Goal: Transaction & Acquisition: Purchase product/service

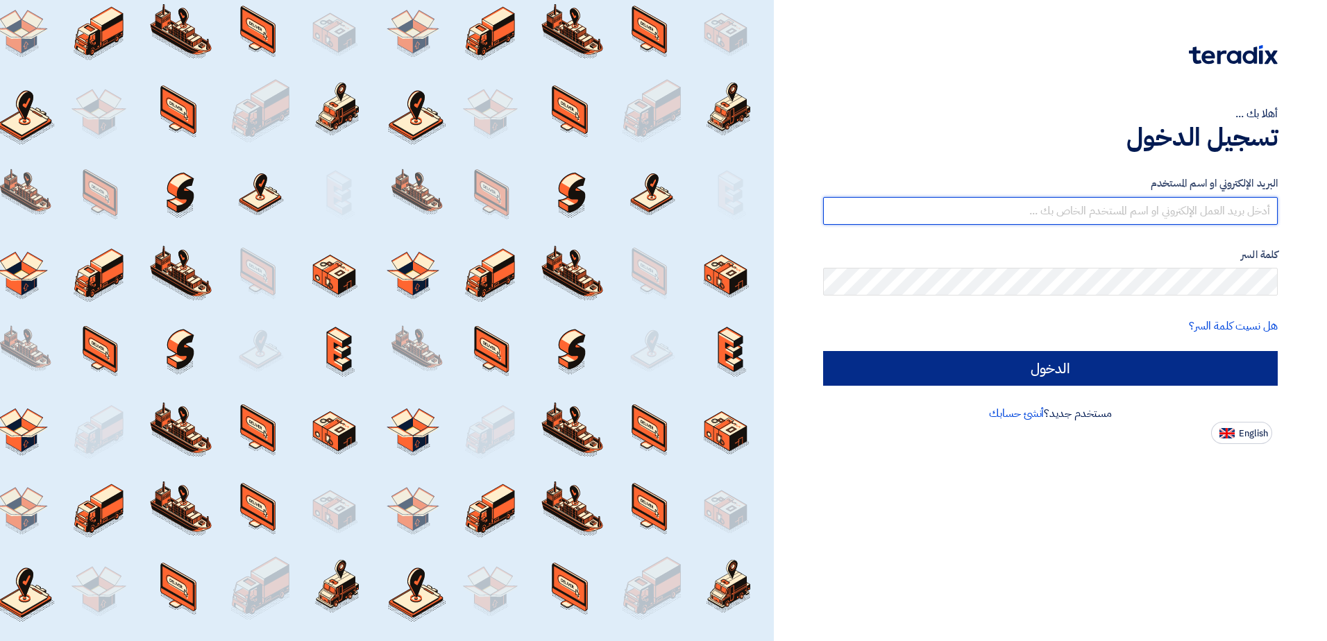
type input "sales@gtc-egy.com"
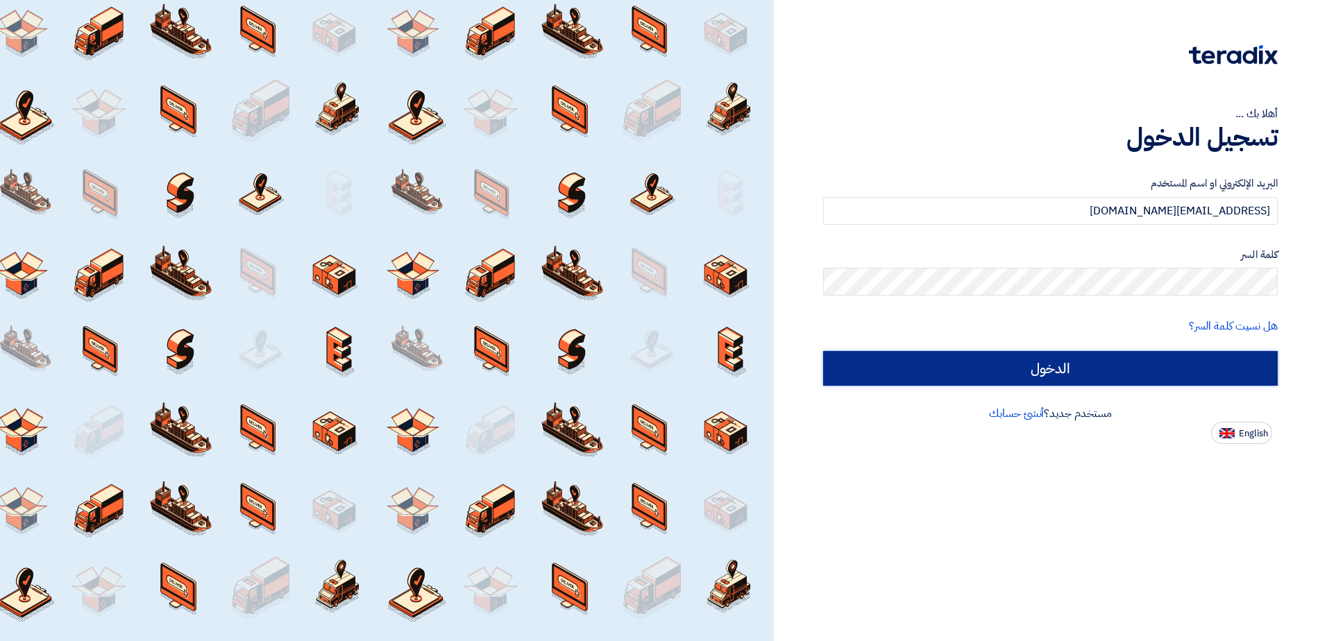
click at [1109, 369] on input "الدخول" at bounding box center [1050, 368] width 454 height 35
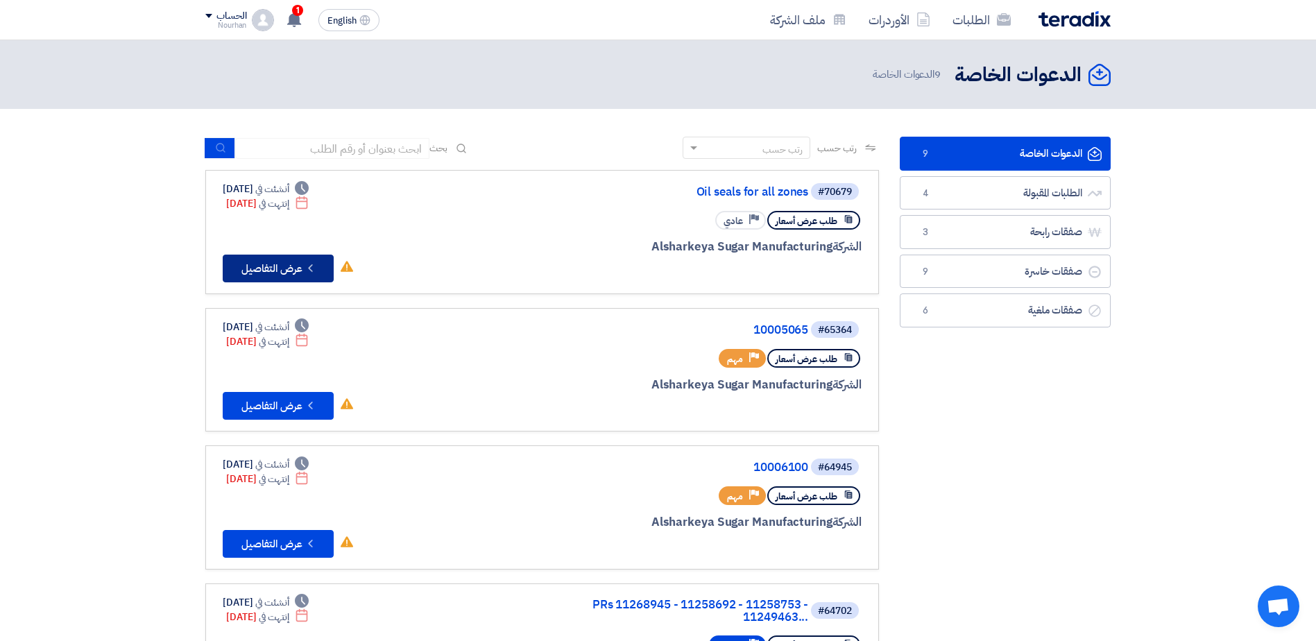
click at [269, 273] on button "Check details عرض التفاصيل" at bounding box center [278, 269] width 111 height 28
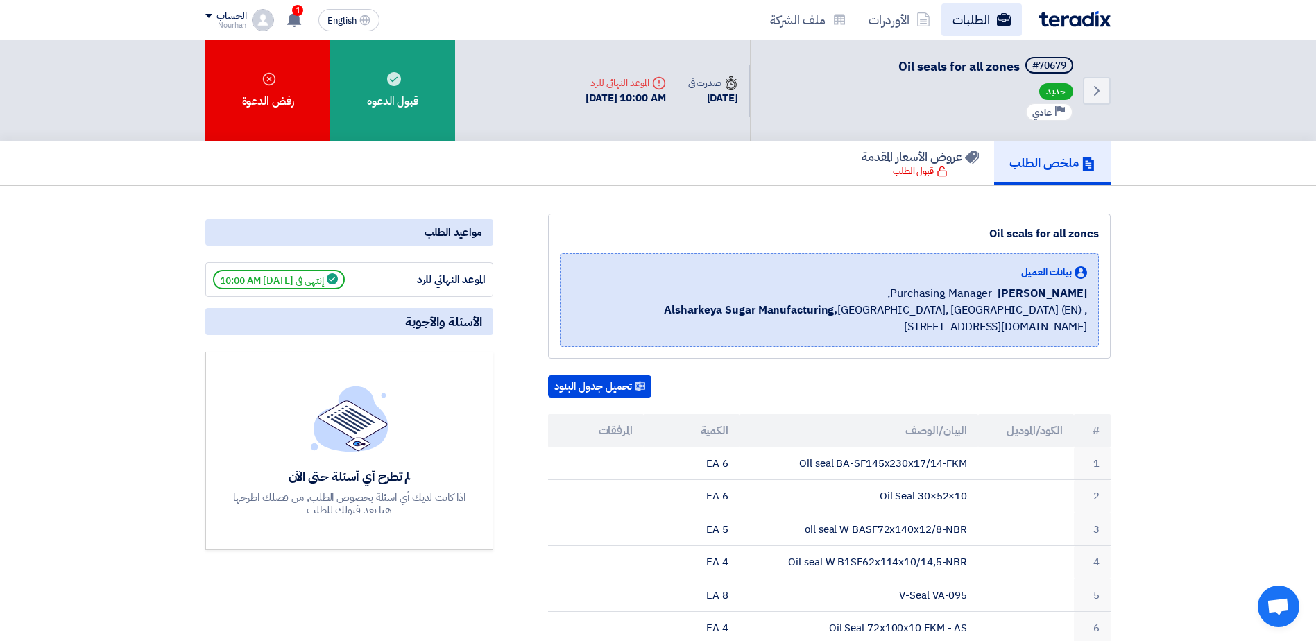
click at [999, 26] on icon at bounding box center [1004, 19] width 14 height 14
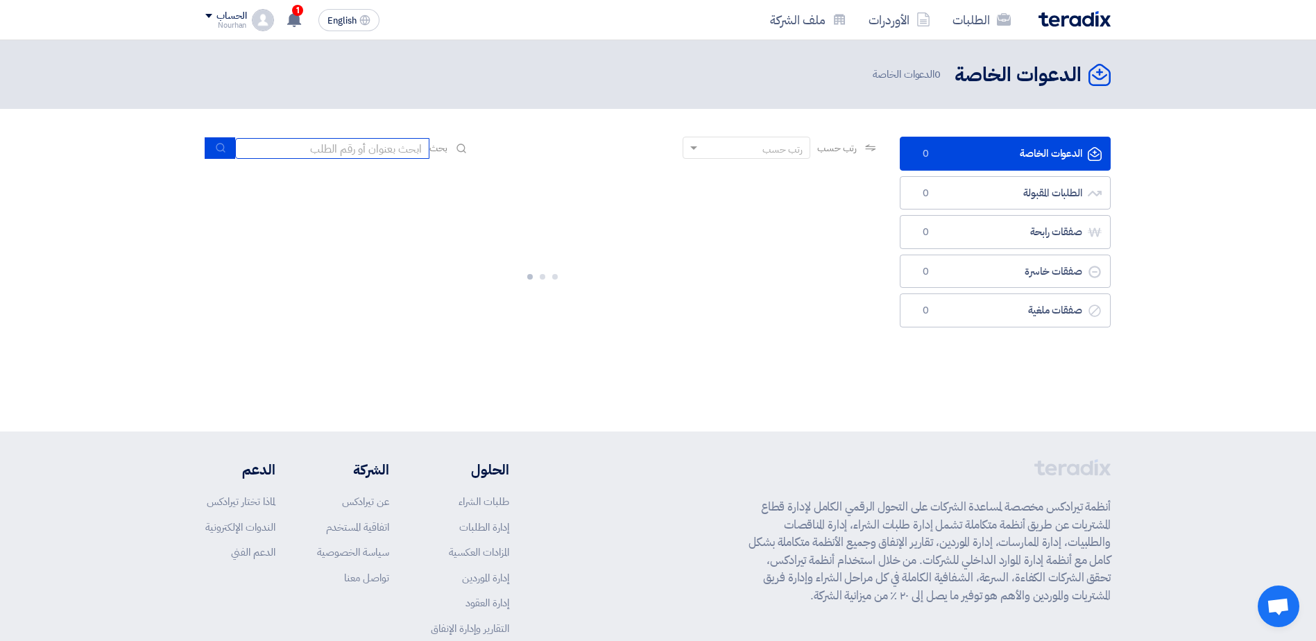
click at [343, 142] on input at bounding box center [332, 148] width 194 height 21
paste input "10007910"
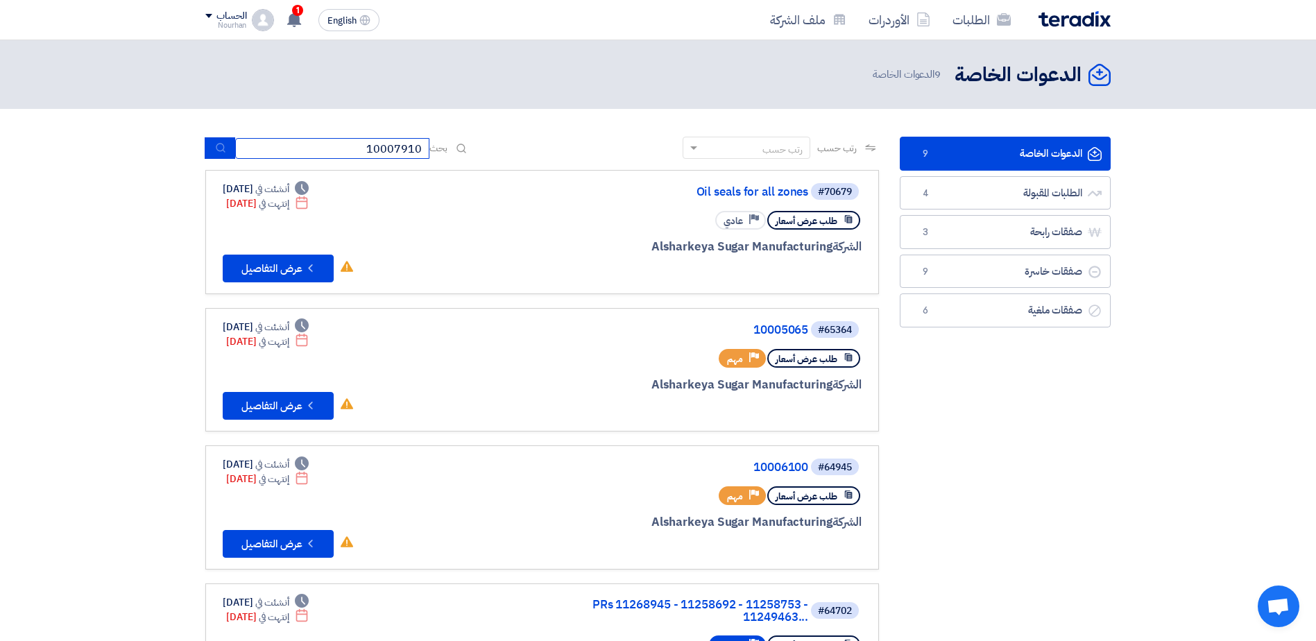
type input "10007910"
click at [209, 149] on button "submit" at bounding box center [220, 148] width 31 height 22
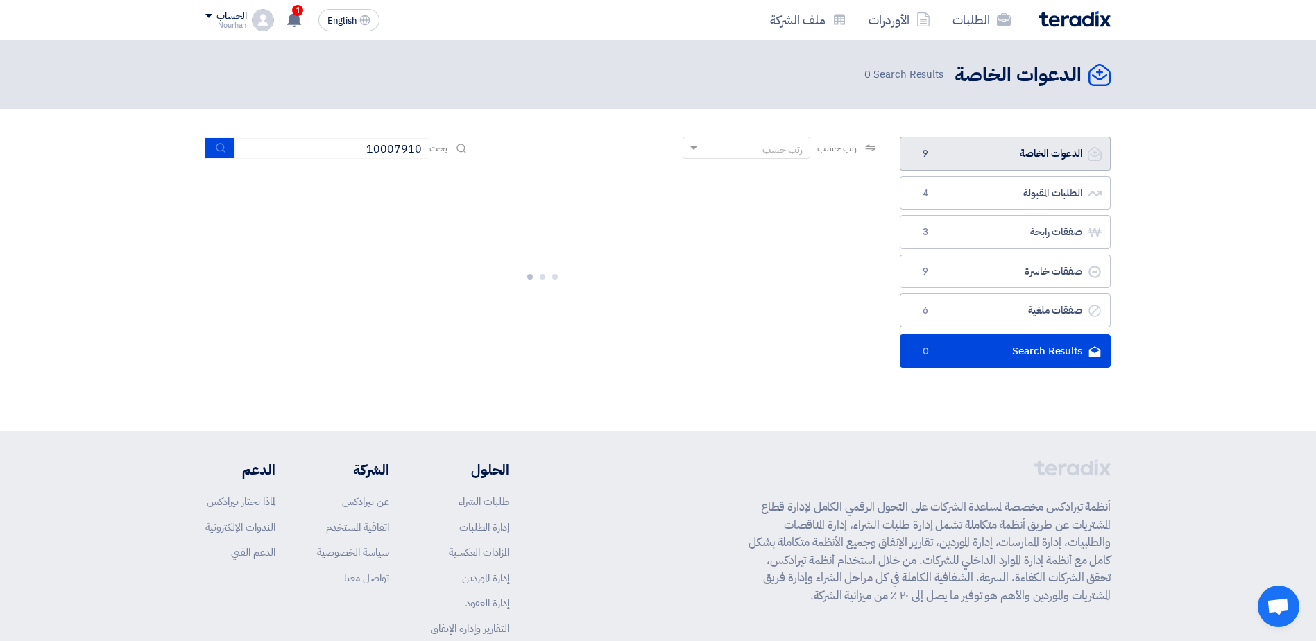
click at [950, 155] on link "الدعوات الخاصة الدعوات الخاصة 9" at bounding box center [1005, 154] width 211 height 34
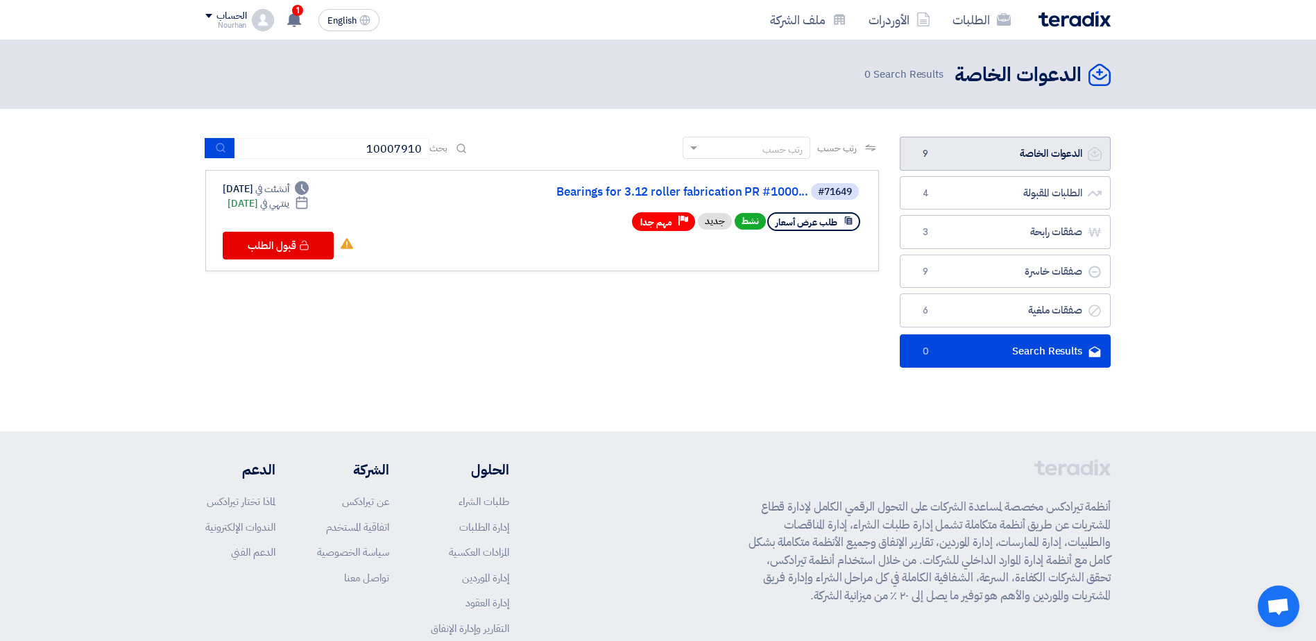
click at [950, 155] on link "الدعوات الخاصة الدعوات الخاصة 9" at bounding box center [1005, 154] width 211 height 34
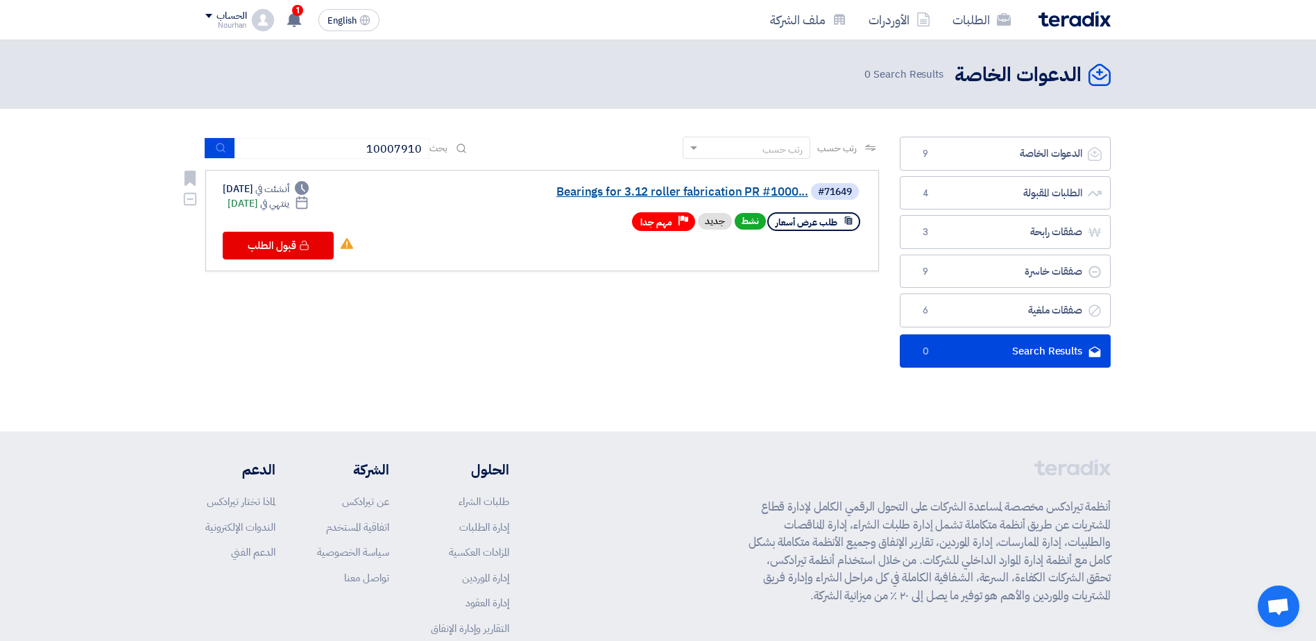
click at [624, 192] on link "Bearings for 3.12 roller fabrication PR #1000..." at bounding box center [670, 192] width 278 height 12
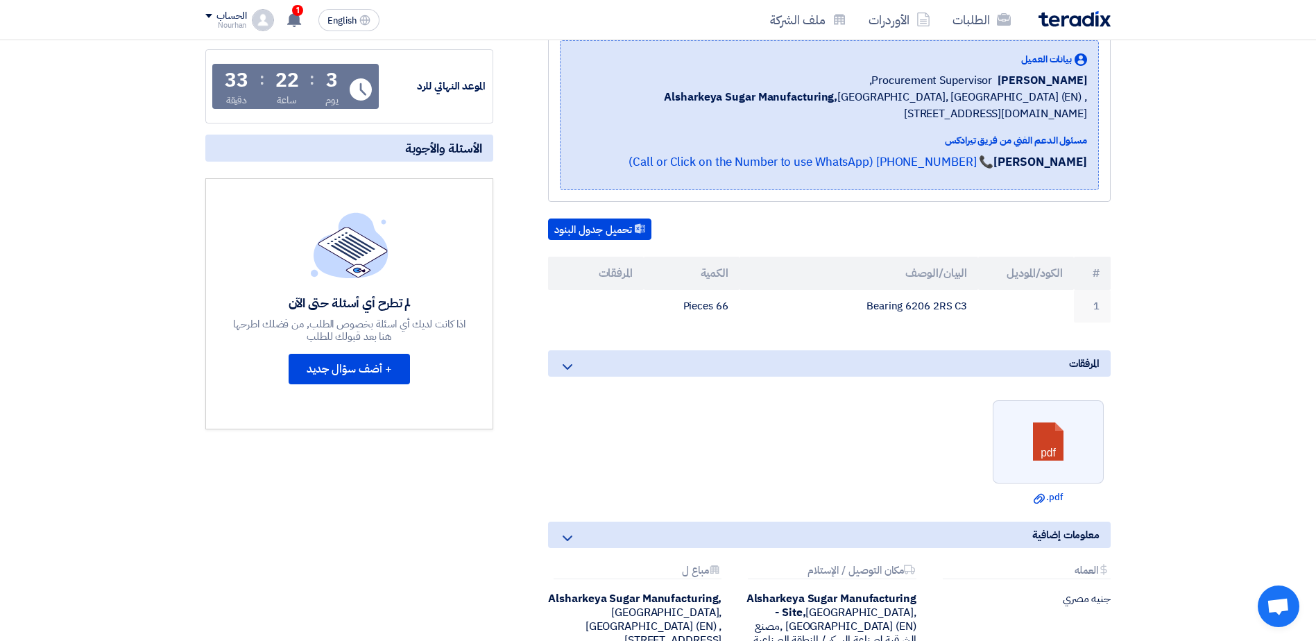
scroll to position [278, 0]
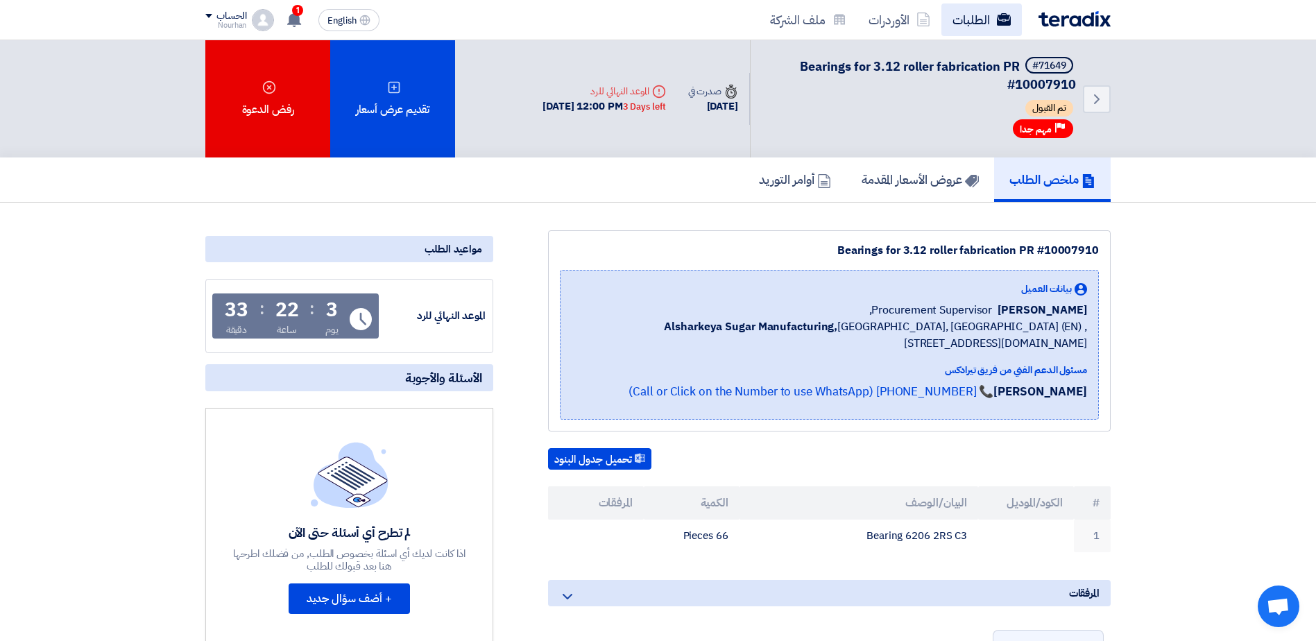
click at [998, 20] on use at bounding box center [1004, 19] width 14 height 12
click at [1000, 22] on use at bounding box center [1004, 19] width 14 height 12
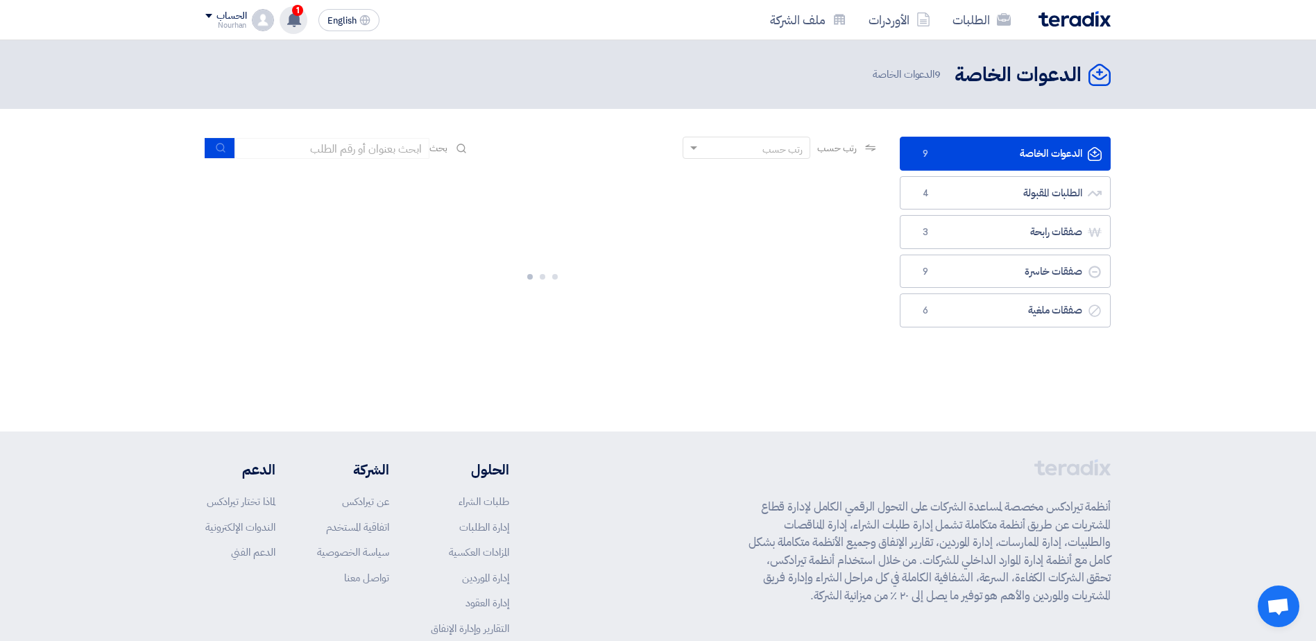
click at [283, 17] on div "1 قام بتعديل علي طلبه Bearings for 3.12 roller fabrication PR #10007910 - شاهد …" at bounding box center [294, 20] width 28 height 28
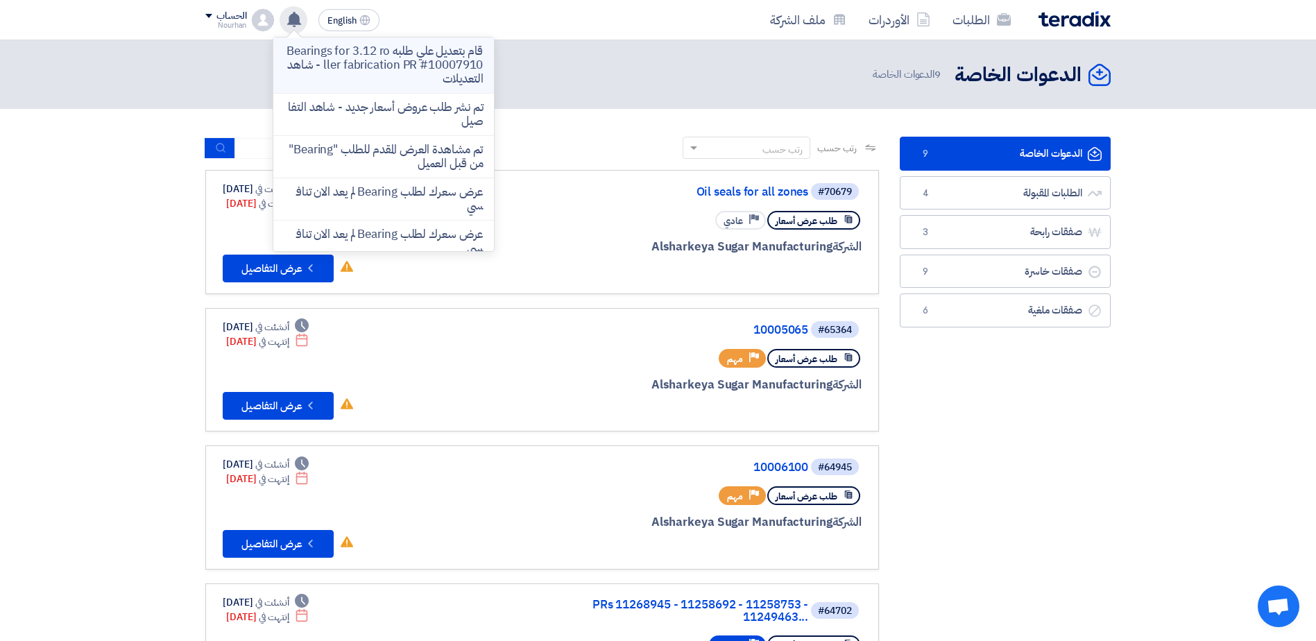
click at [327, 65] on p "قام بتعديل علي طلبه Bearings for 3.12 roller fabrication PR #10007910 - شاهد ال…" at bounding box center [383, 65] width 198 height 42
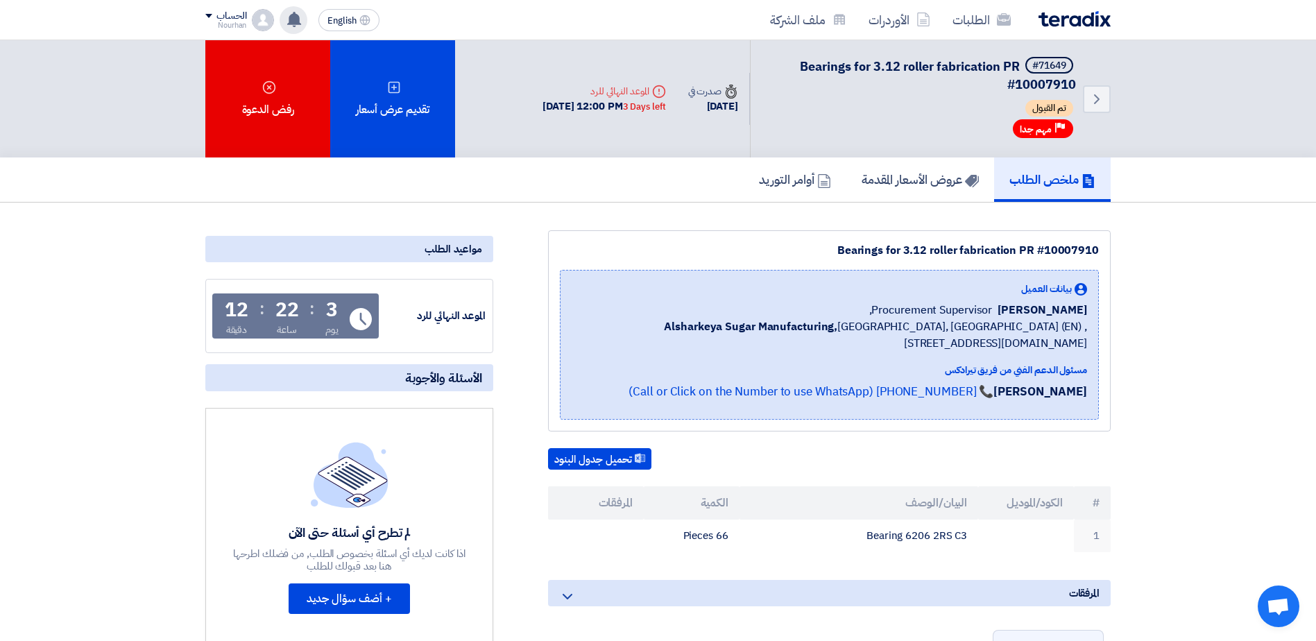
click at [297, 29] on div "قام بتعديل علي طلبه Bearings for 3.12 roller fabrication PR #10007910 - شاهد ال…" at bounding box center [294, 20] width 28 height 28
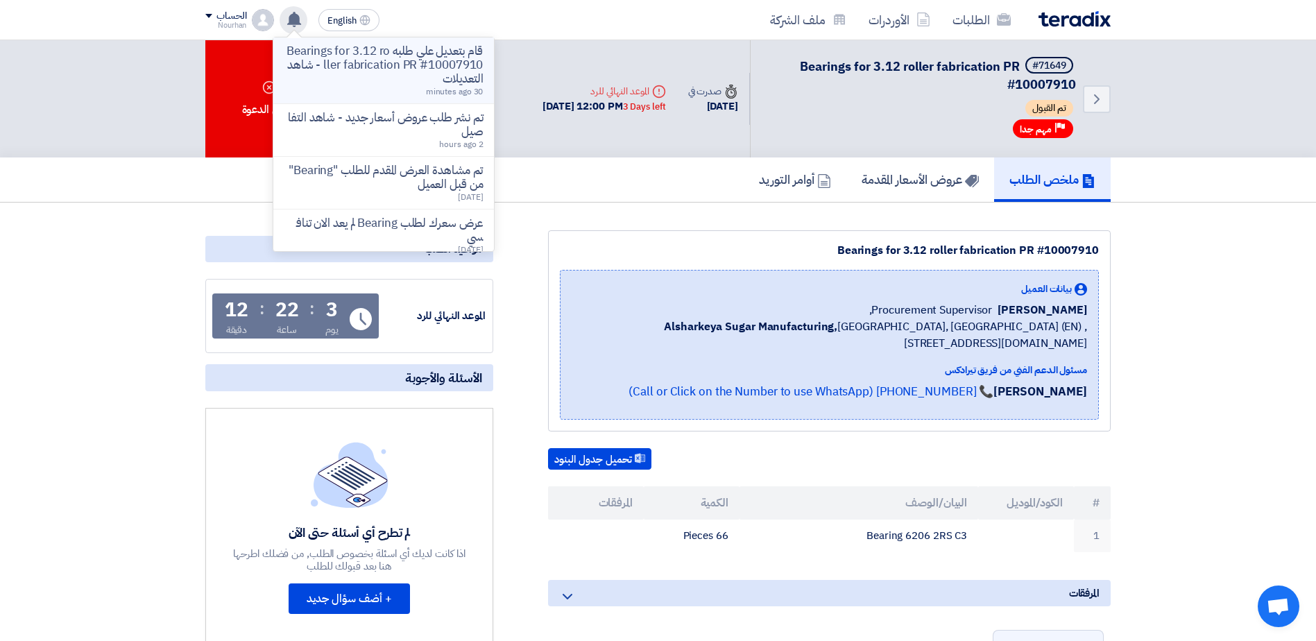
click at [355, 68] on p "قام بتعديل علي طلبه Bearings for 3.12 roller fabrication PR #10007910 - شاهد ال…" at bounding box center [383, 65] width 198 height 42
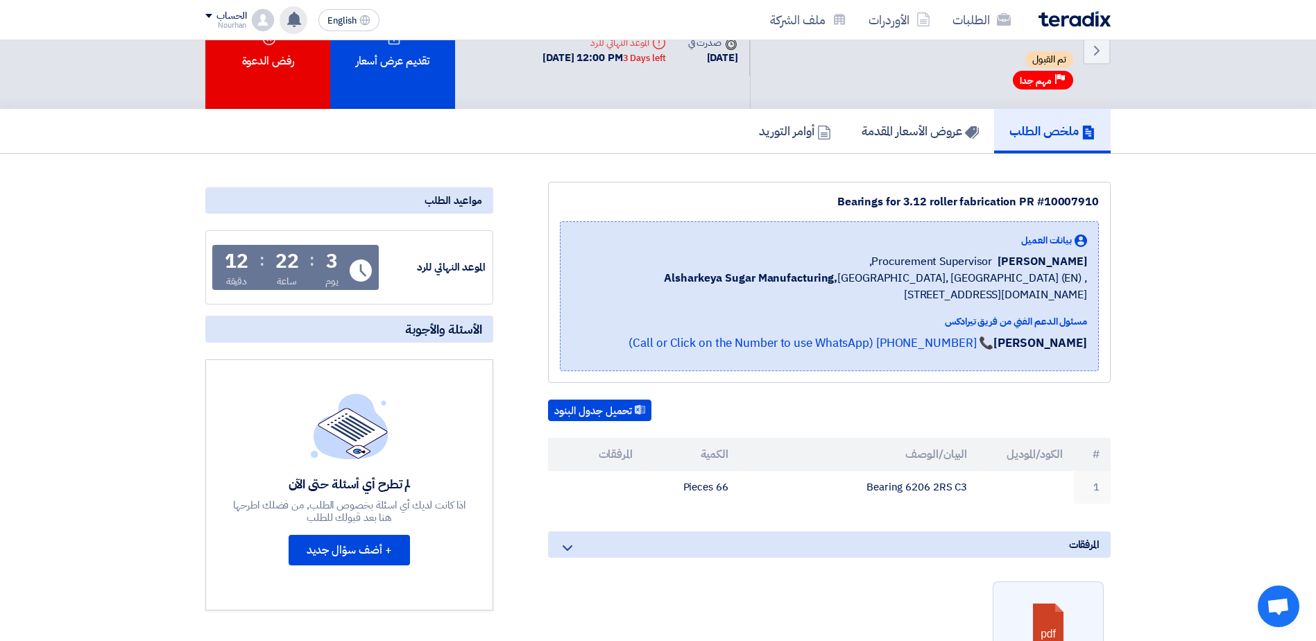
scroll to position [69, 0]
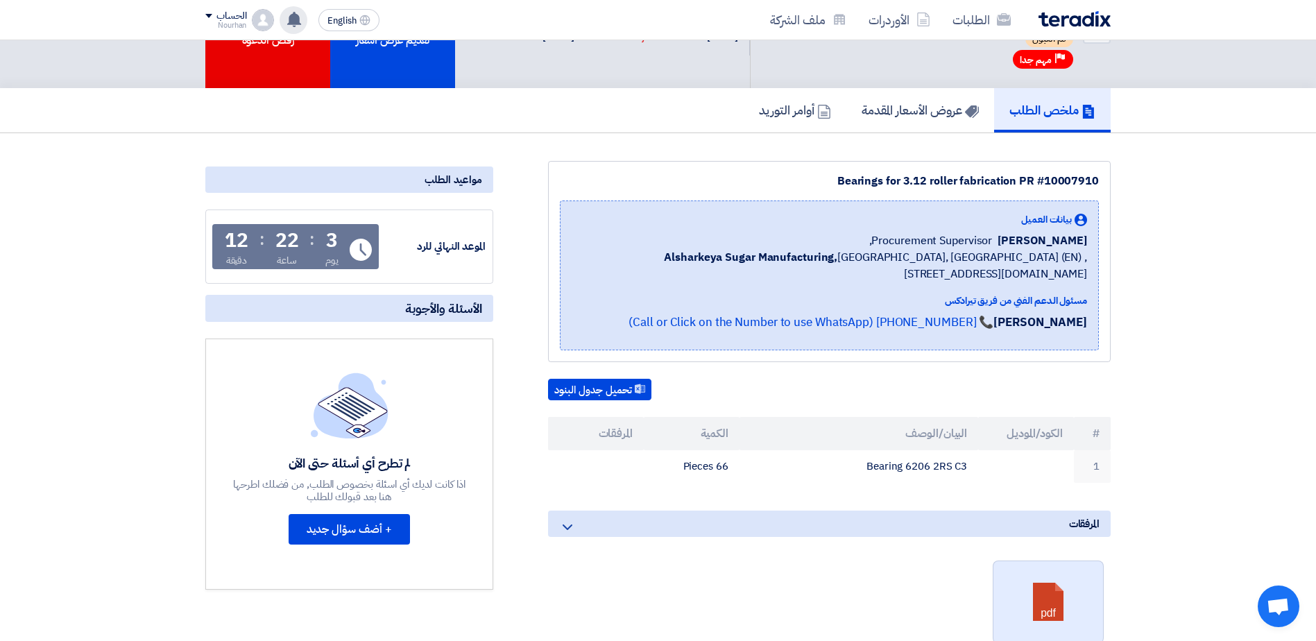
click at [1044, 613] on link at bounding box center [1048, 602] width 111 height 83
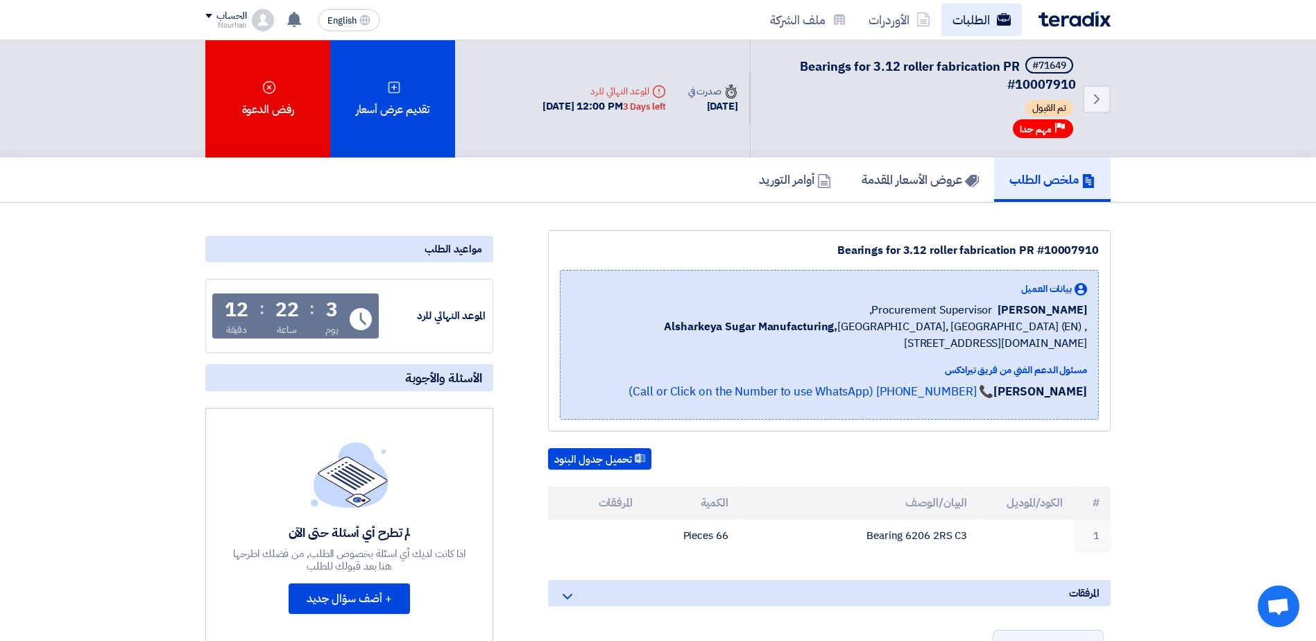
click at [984, 31] on link "الطلبات" at bounding box center [981, 19] width 80 height 33
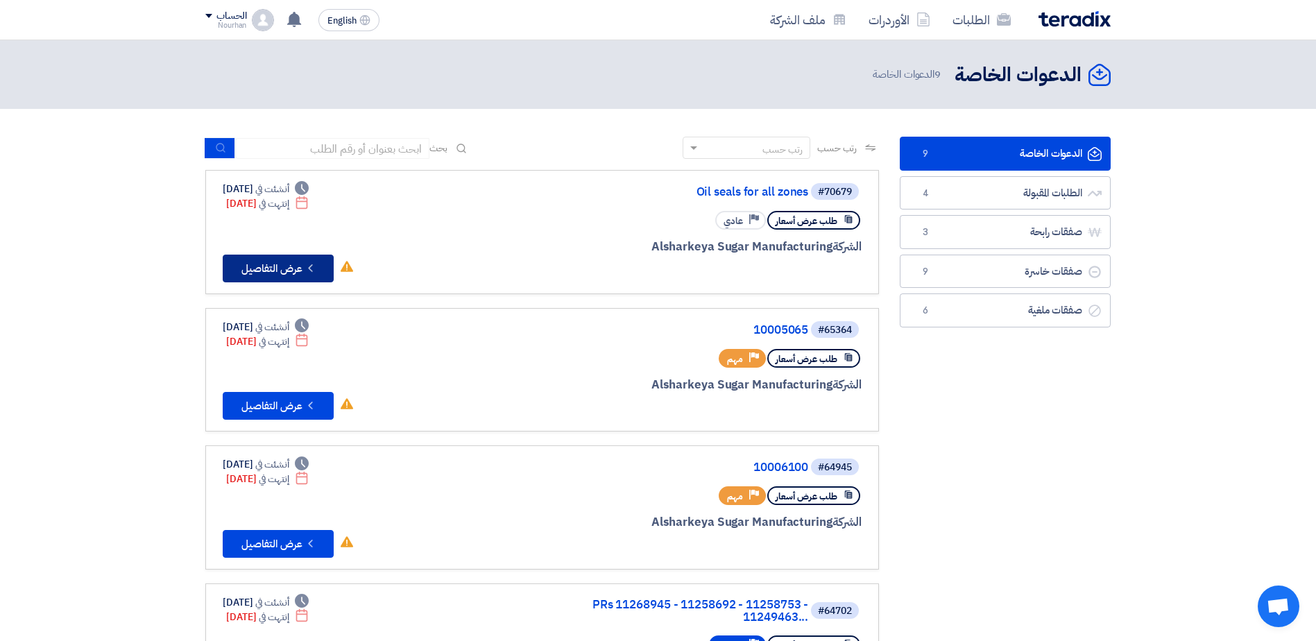
click at [264, 262] on button "Check details عرض التفاصيل" at bounding box center [278, 269] width 111 height 28
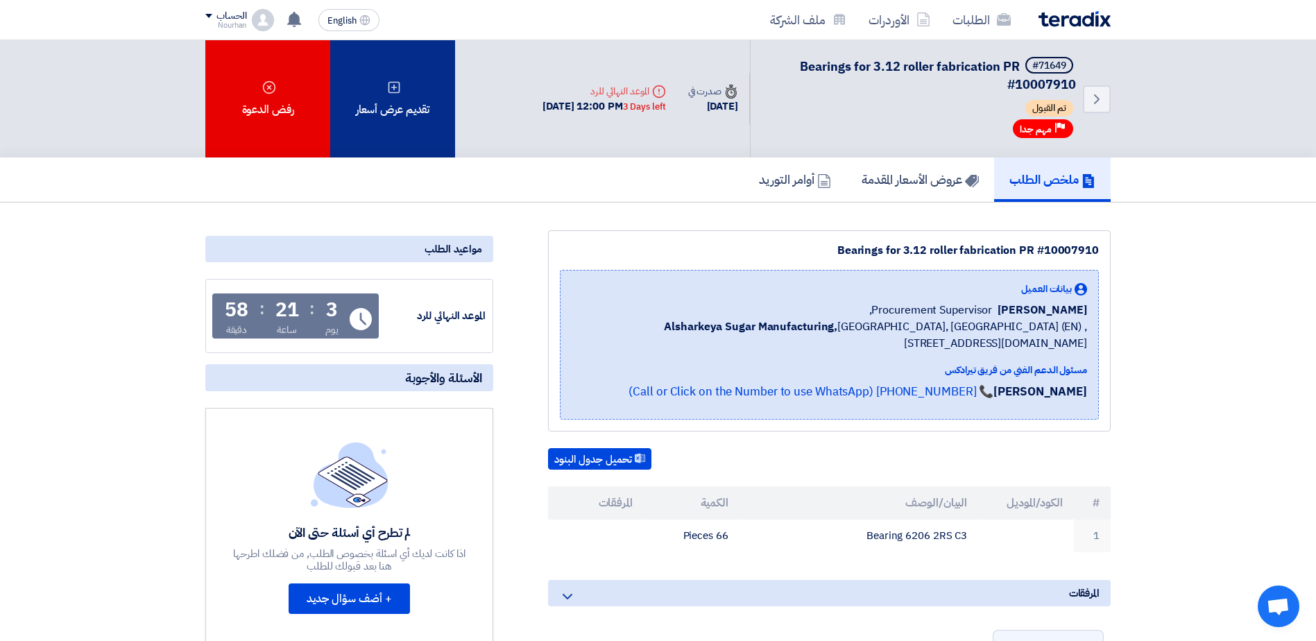
click at [413, 101] on div "تقديم عرض أسعار" at bounding box center [392, 98] width 125 height 117
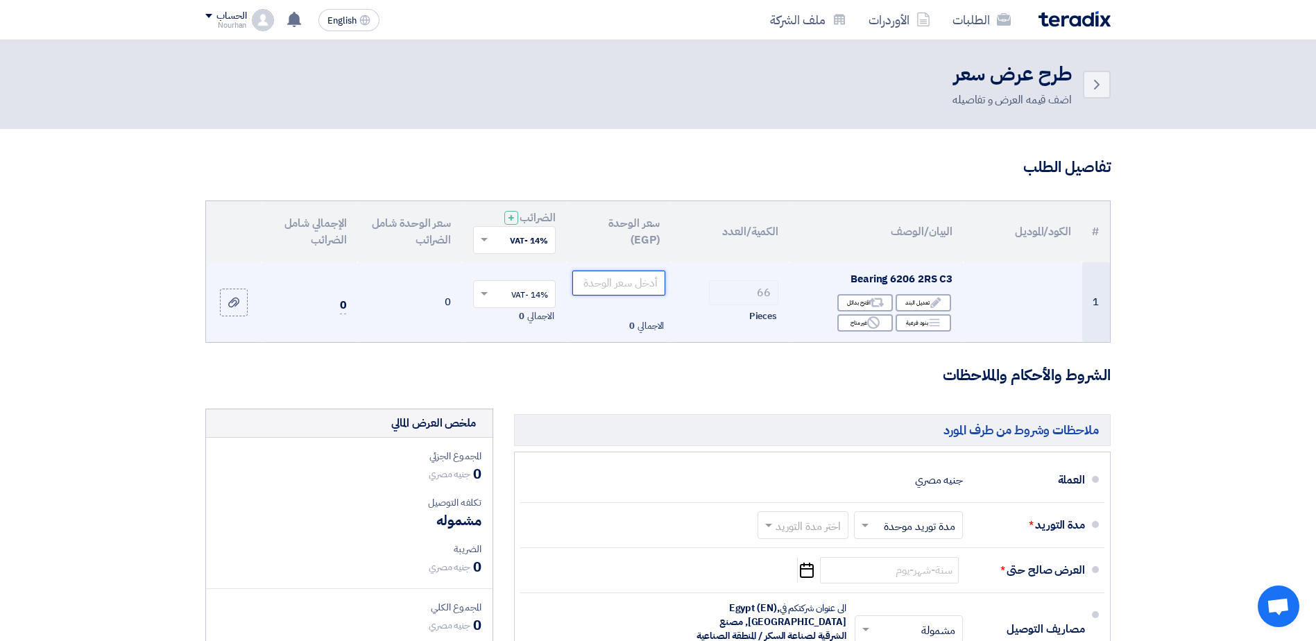
click at [644, 284] on input "number" at bounding box center [619, 283] width 94 height 25
paste input "230.73"
type input "230.73"
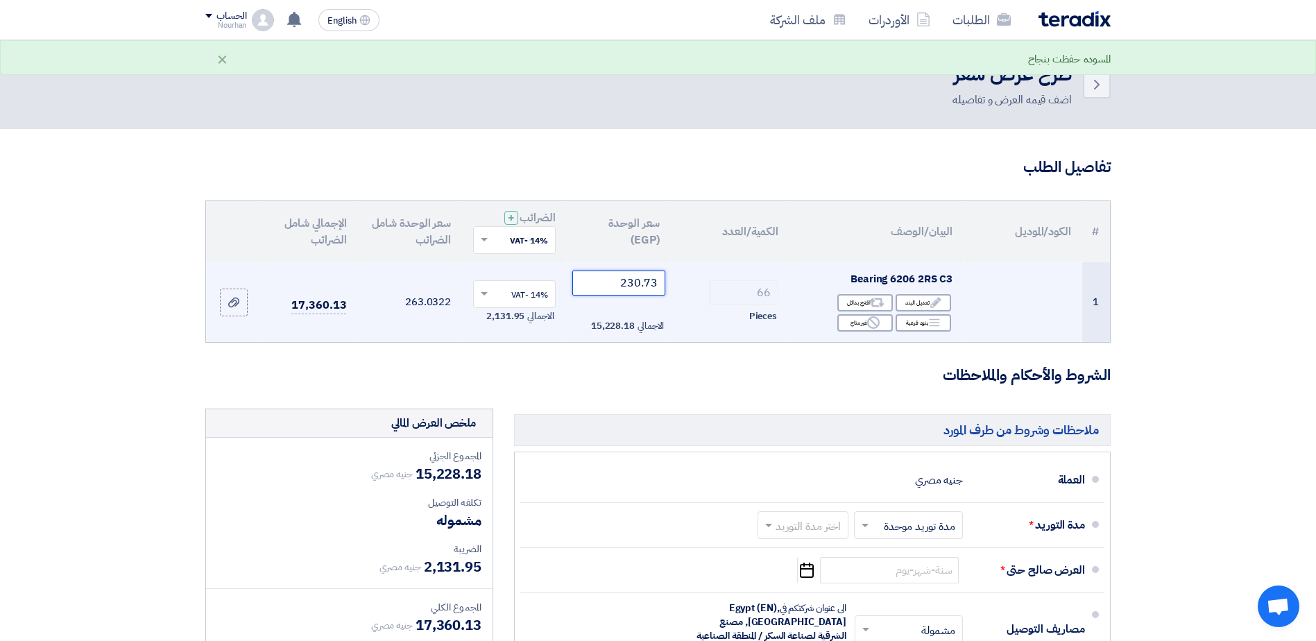
scroll to position [69, 0]
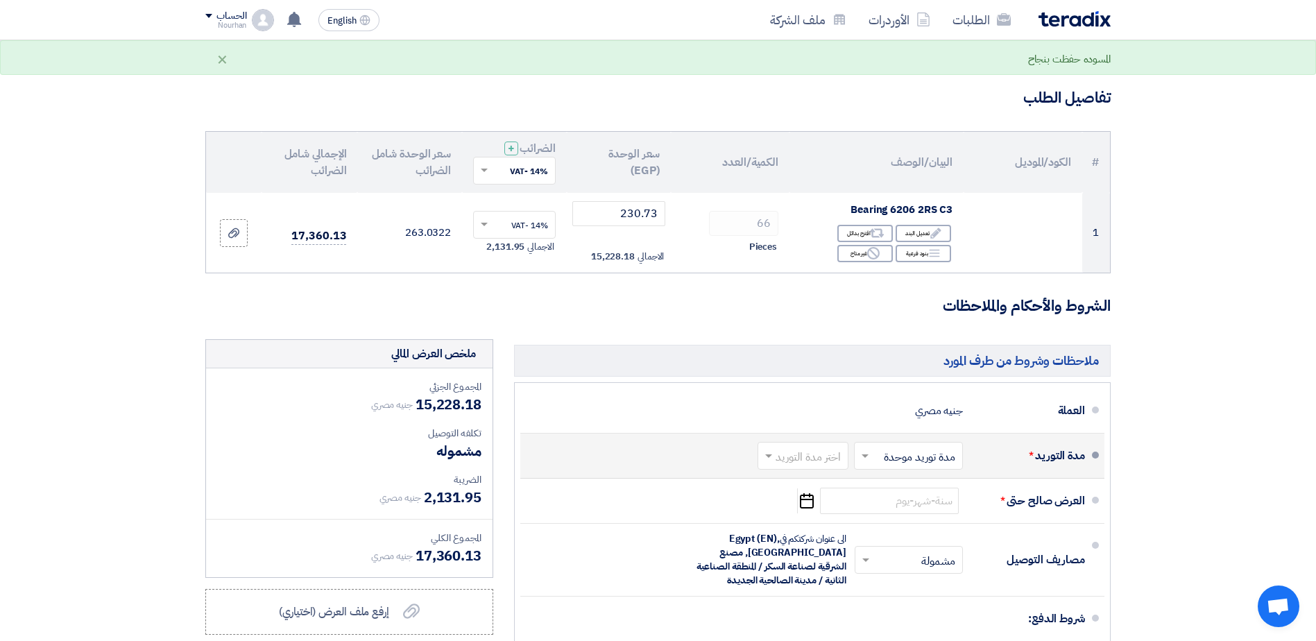
click at [819, 455] on input "text" at bounding box center [800, 457] width 84 height 20
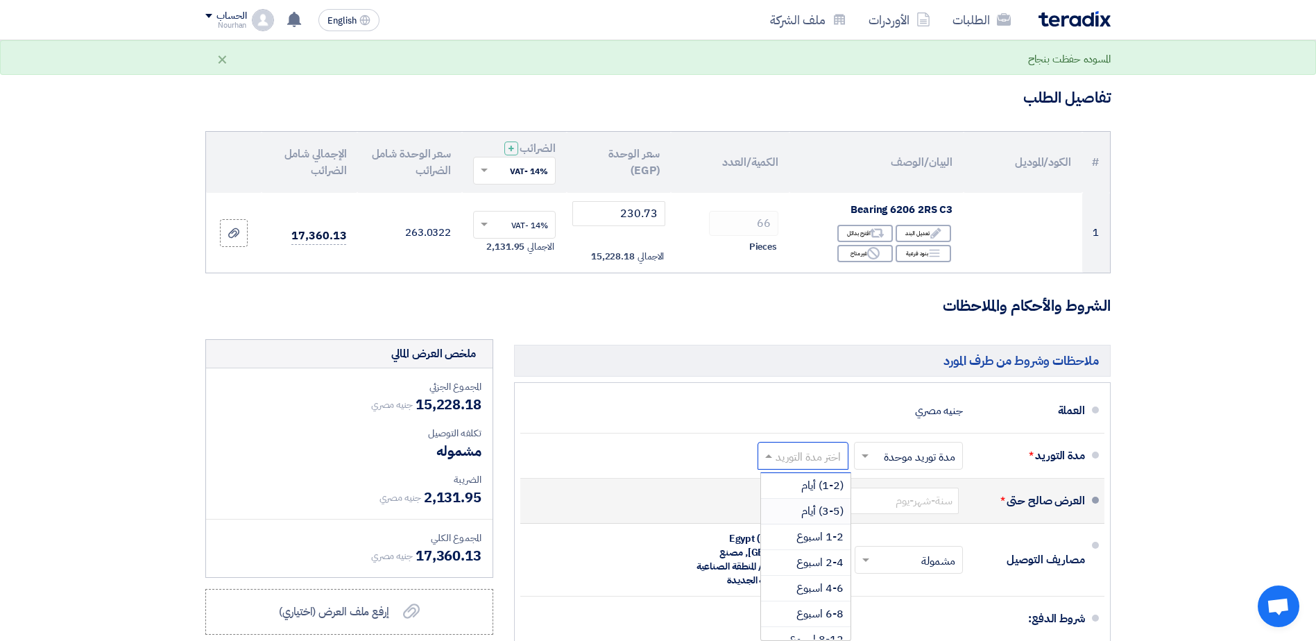
click at [814, 511] on span "(3-5) أيام" at bounding box center [822, 511] width 42 height 17
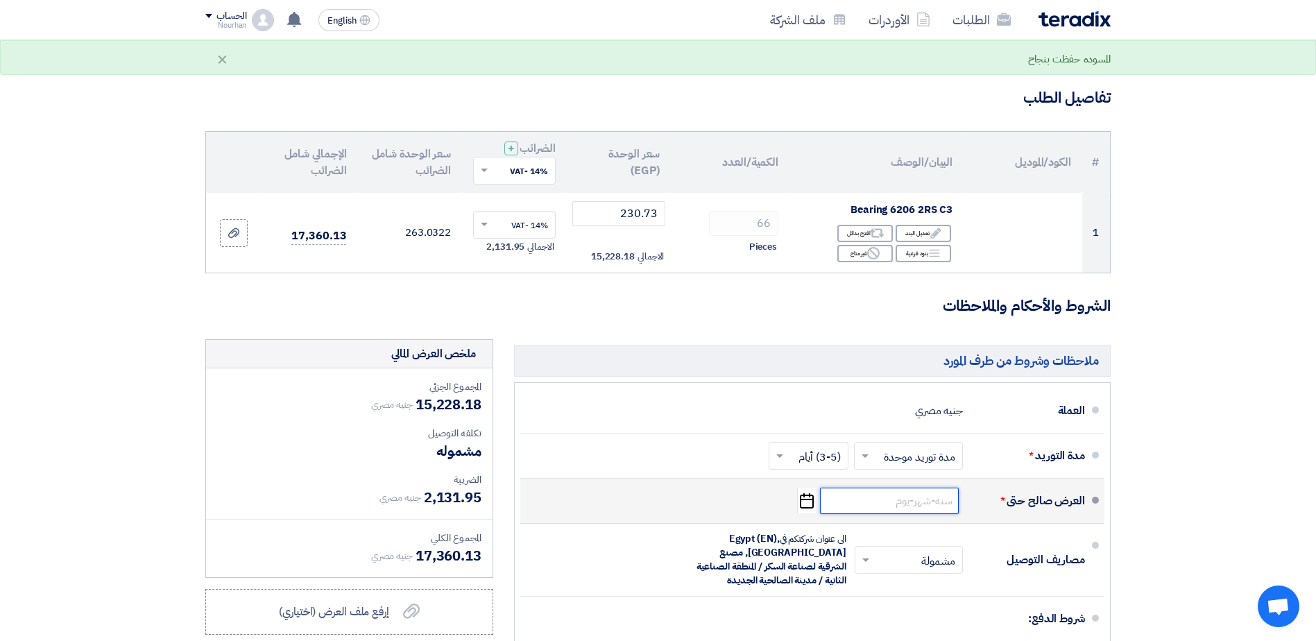
click at [912, 500] on input at bounding box center [889, 501] width 139 height 26
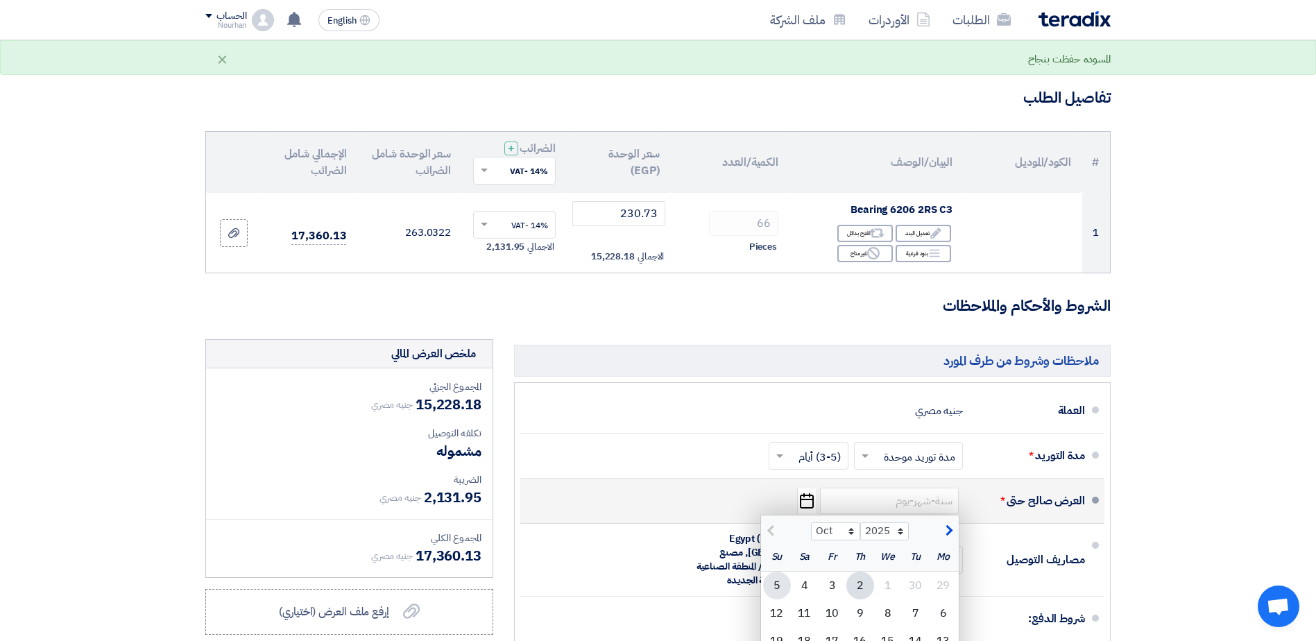
click at [774, 588] on div "5" at bounding box center [777, 586] width 28 height 28
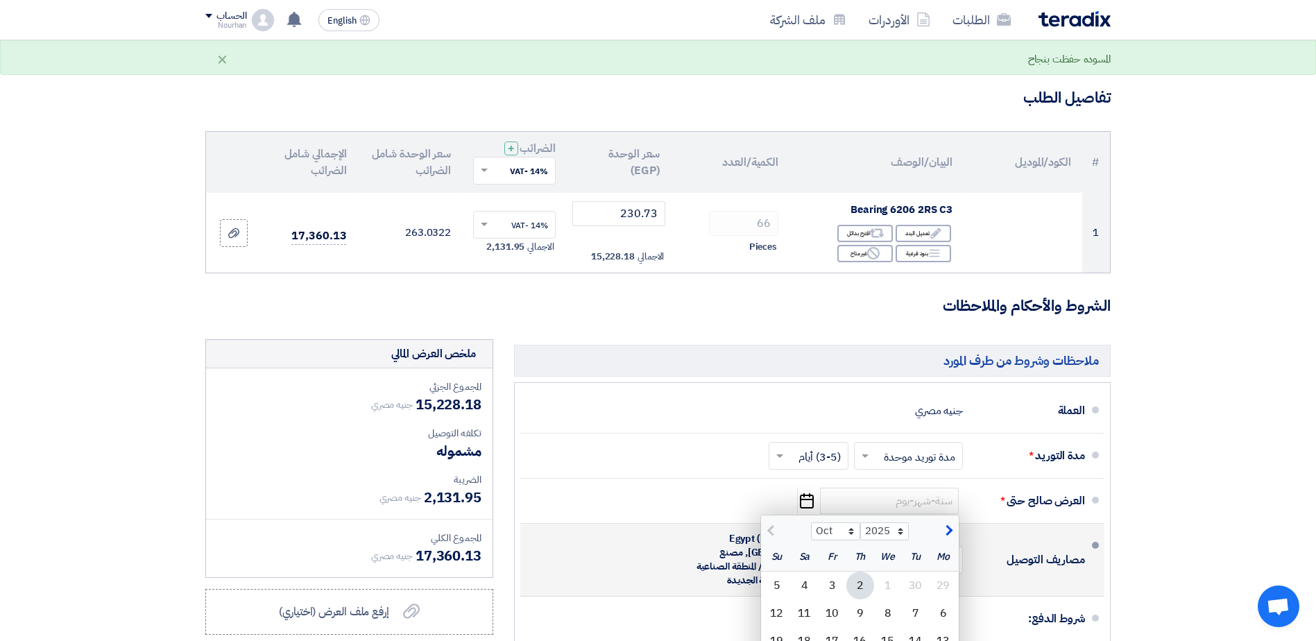
type input "[DATE]"
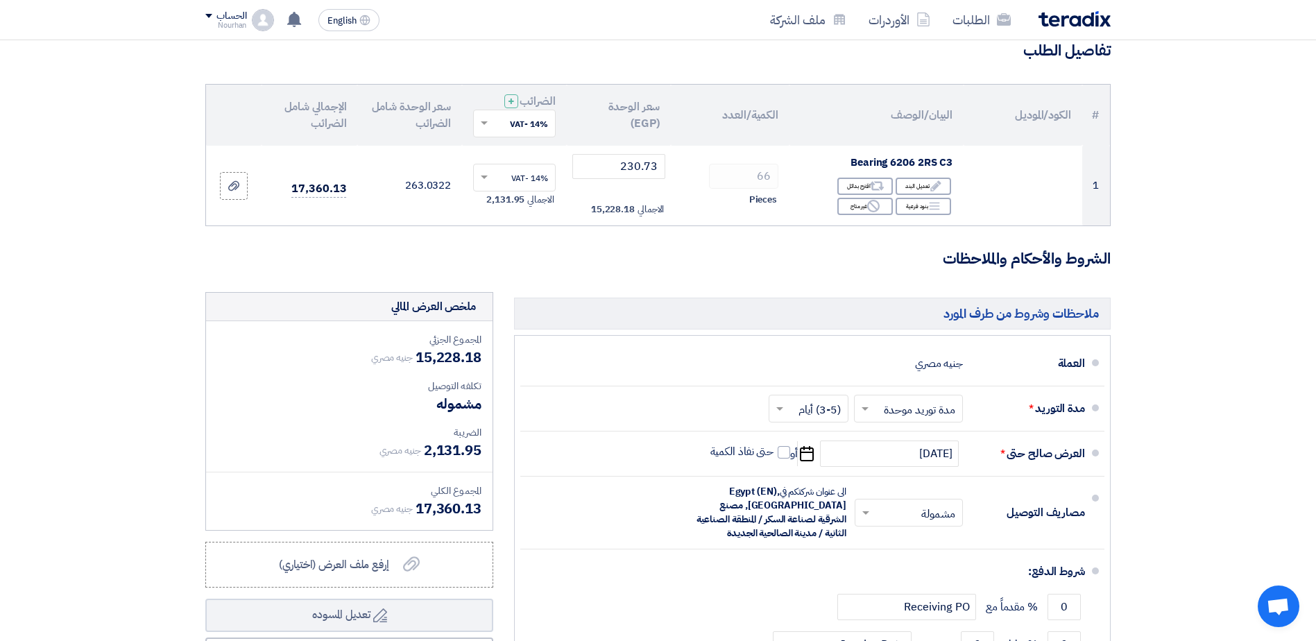
scroll to position [139, 0]
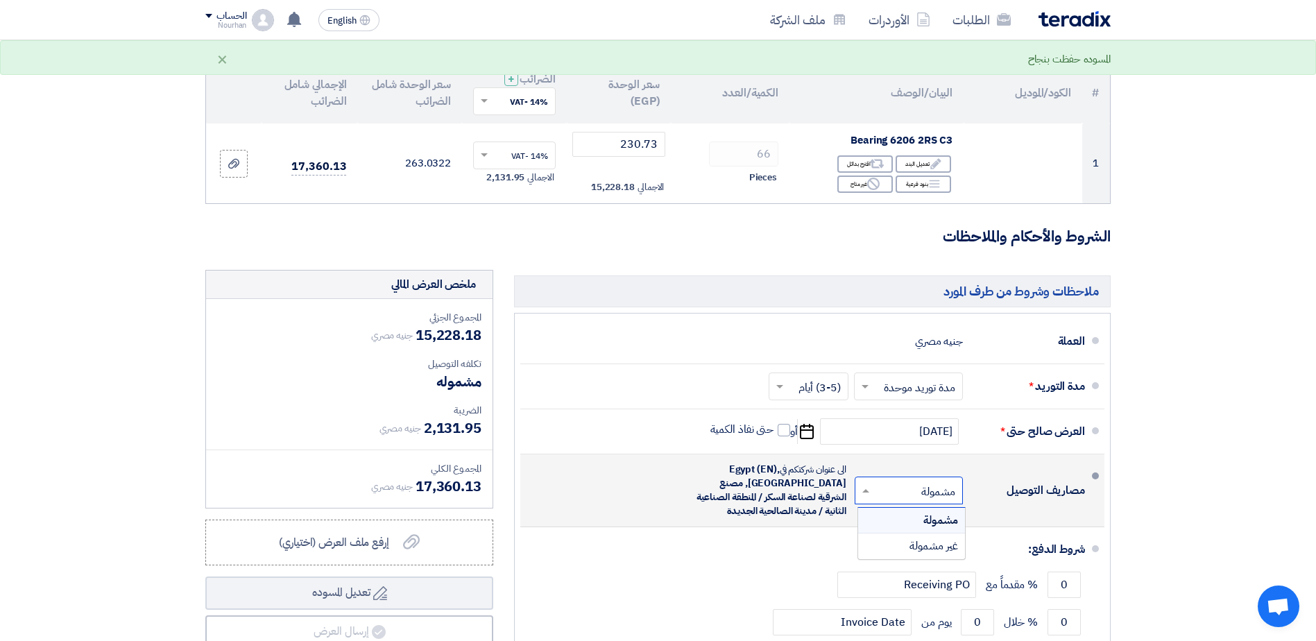
click at [871, 495] on span at bounding box center [863, 491] width 17 height 14
click at [898, 540] on div "غير مشمولة" at bounding box center [911, 546] width 107 height 25
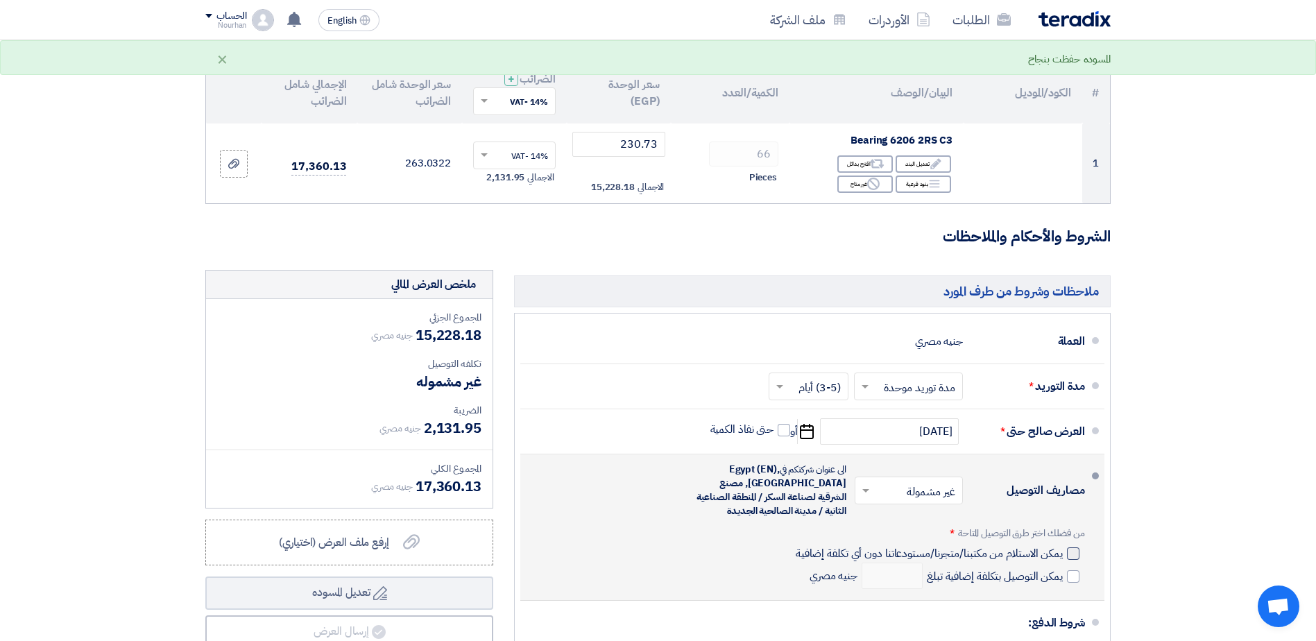
click at [1068, 557] on div at bounding box center [1073, 553] width 12 height 12
click at [1063, 557] on input "يمكن الاستلام من مكتبنا/متجرنا/مستودعاتنا دون أي تكلفة إضافية" at bounding box center [928, 559] width 270 height 26
checkbox input "true"
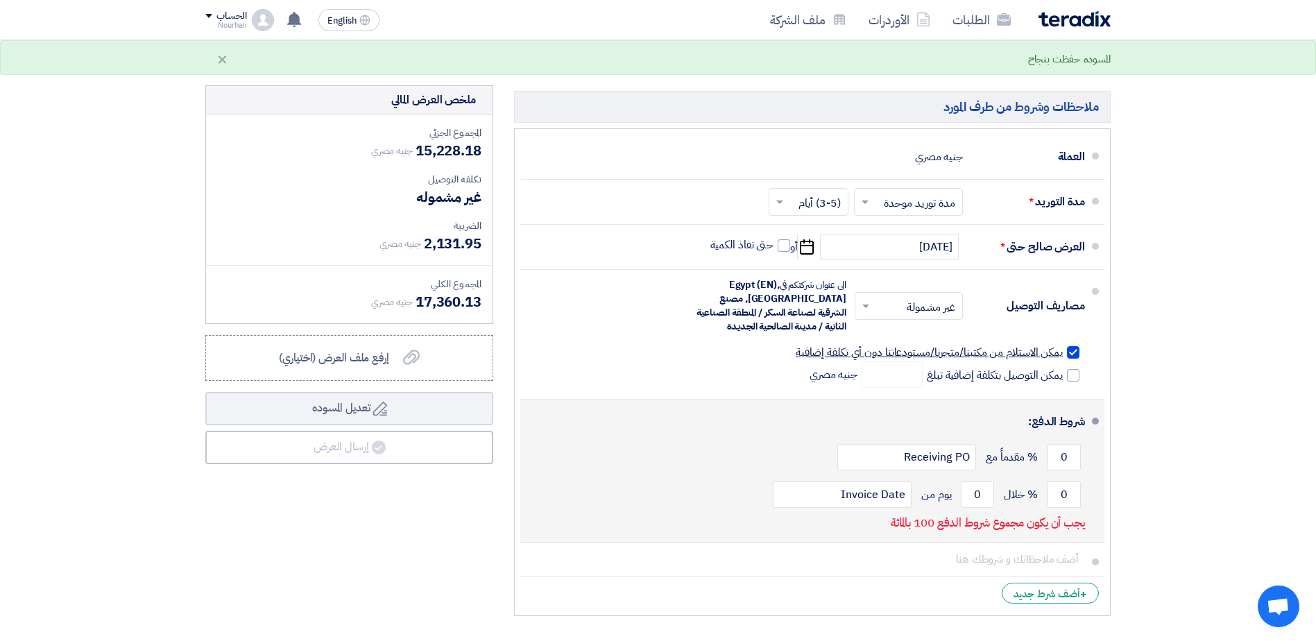
scroll to position [347, 0]
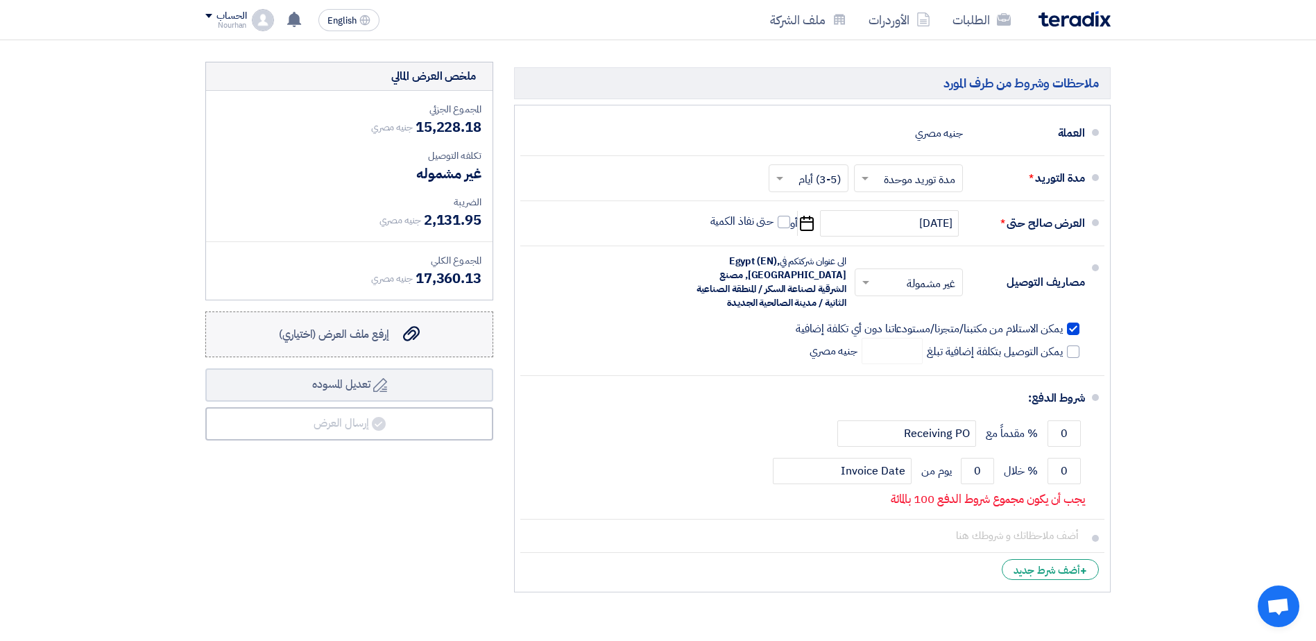
click at [391, 332] on div "إرفع ملف العرض (اختياري) إرفع ملف العرض (اختياري)" at bounding box center [349, 334] width 141 height 17
click at [0, 0] on input "إرفع ملف العرض (اختياري) إرفع ملف العرض (اختياري)" at bounding box center [0, 0] width 0 height 0
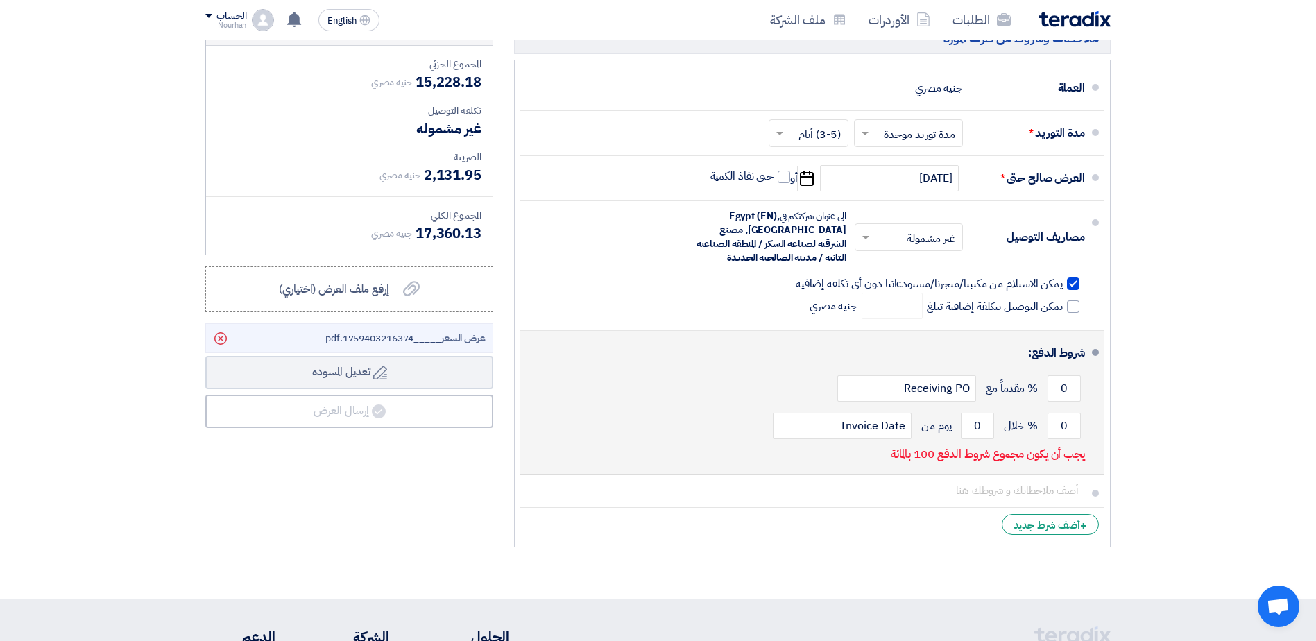
scroll to position [416, 0]
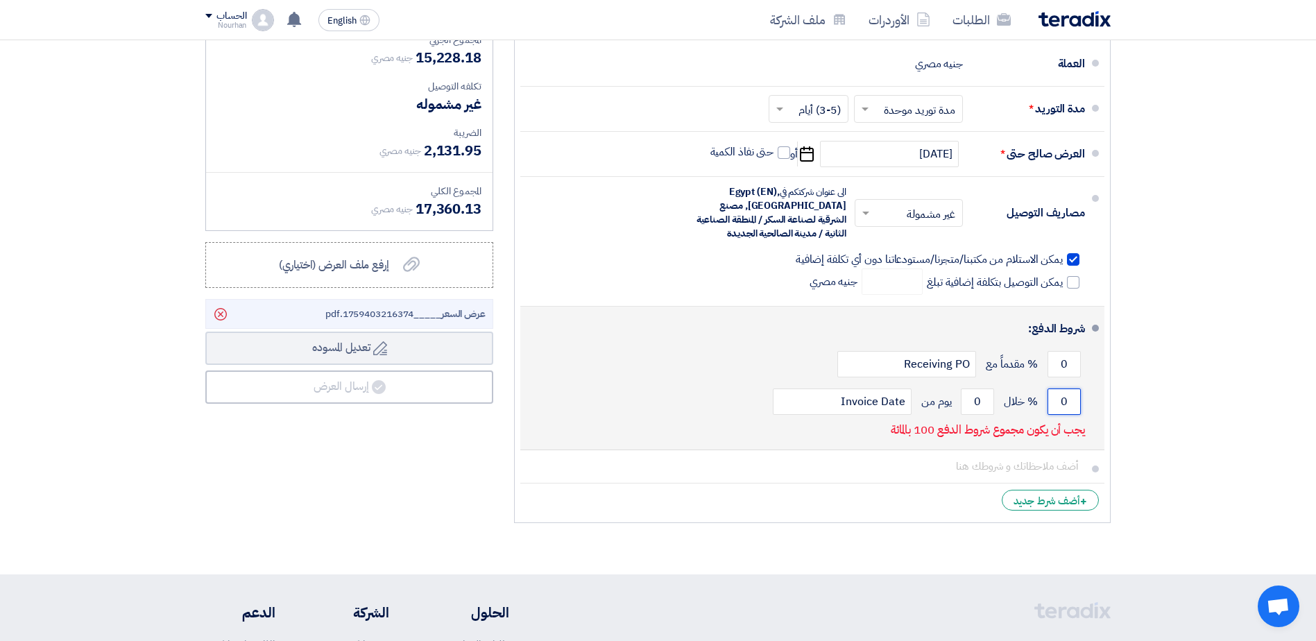
drag, startPoint x: 1050, startPoint y: 401, endPoint x: 1078, endPoint y: 397, distance: 28.7
click at [1078, 397] on input "0" at bounding box center [1064, 402] width 33 height 26
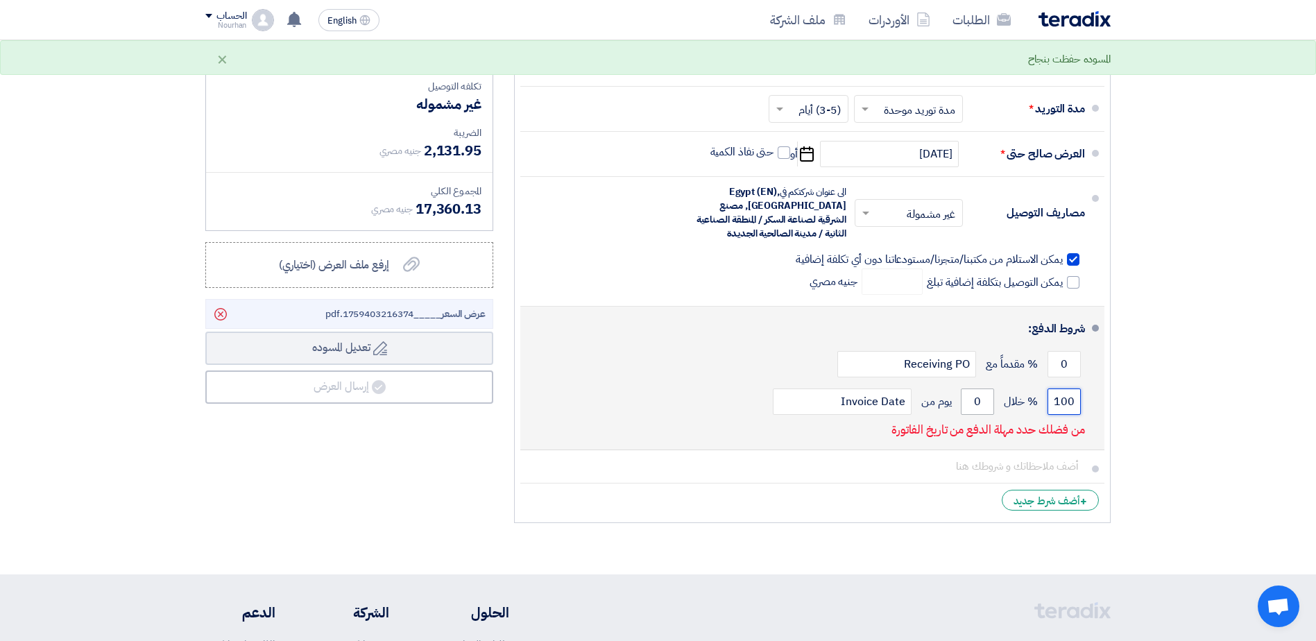
type input "100"
drag, startPoint x: 973, startPoint y: 401, endPoint x: 1001, endPoint y: 396, distance: 28.2
click at [1001, 396] on div "100 % خلال 0 يوم من Invoice Date" at bounding box center [808, 401] width 554 height 37
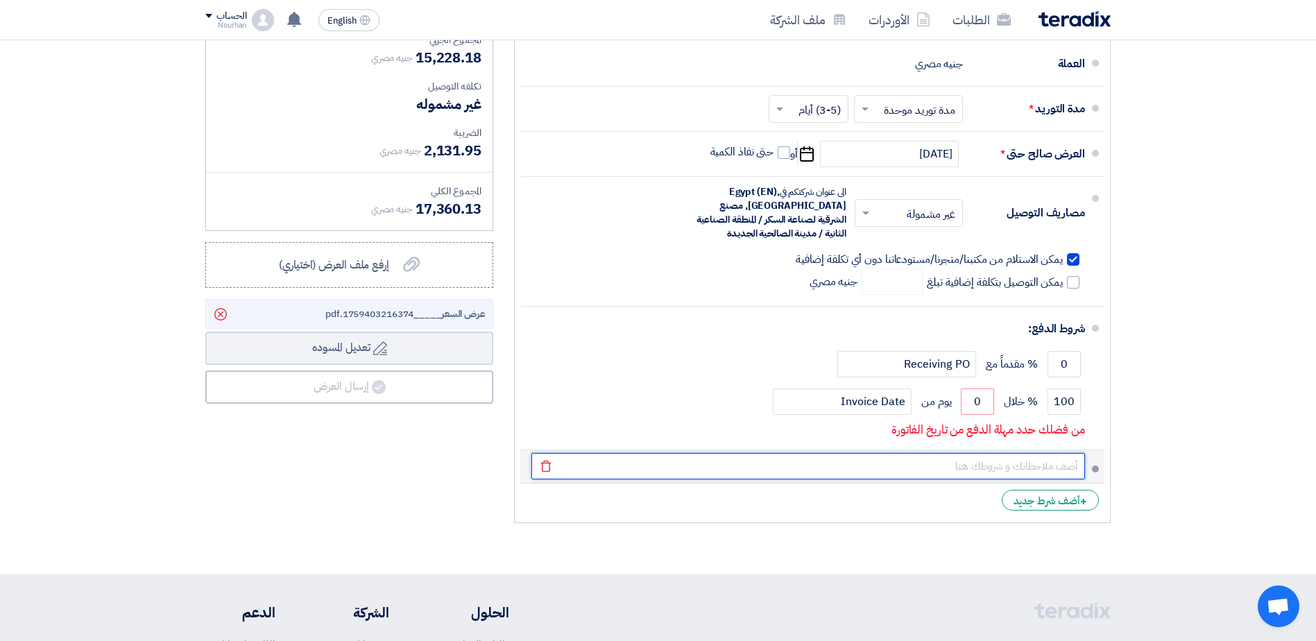
click at [871, 469] on input "text" at bounding box center [808, 466] width 554 height 26
paste input "التسليم بمخازننا و يتم ارسال تفويض مع مندوب االستالم"
type input "التسليم بمخازننا و يتم ارسال تفويض مع مندوب االستالم"
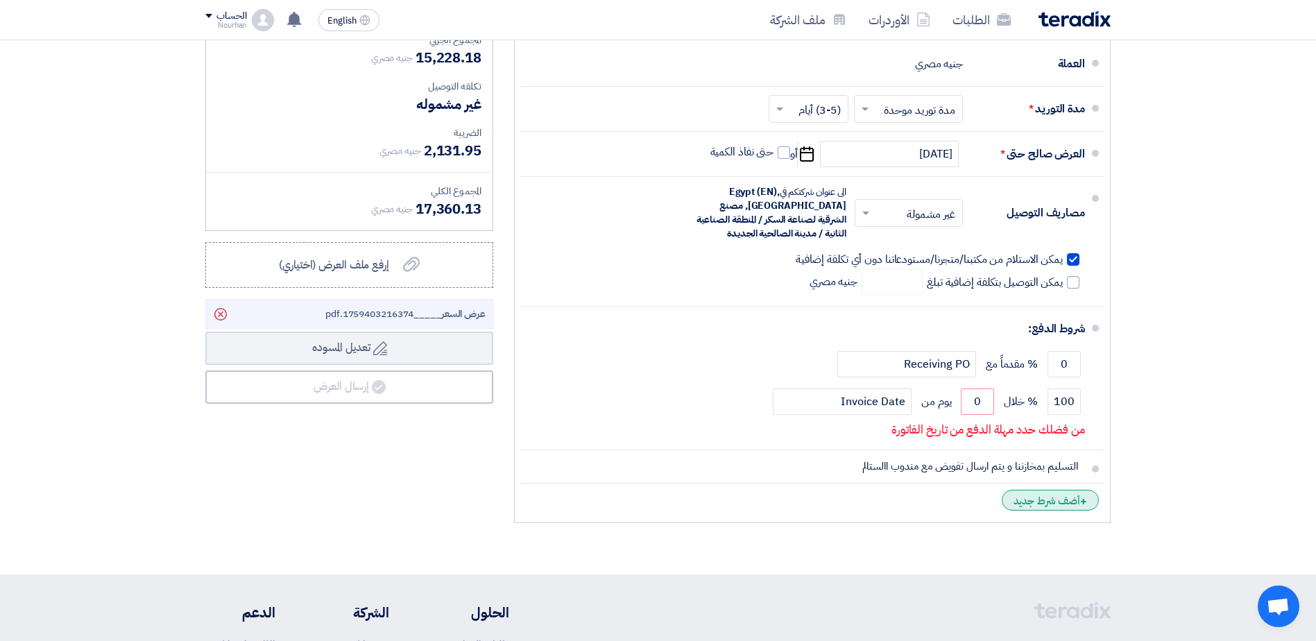
click at [1043, 503] on div "+ أضف شرط جديد" at bounding box center [1050, 500] width 97 height 21
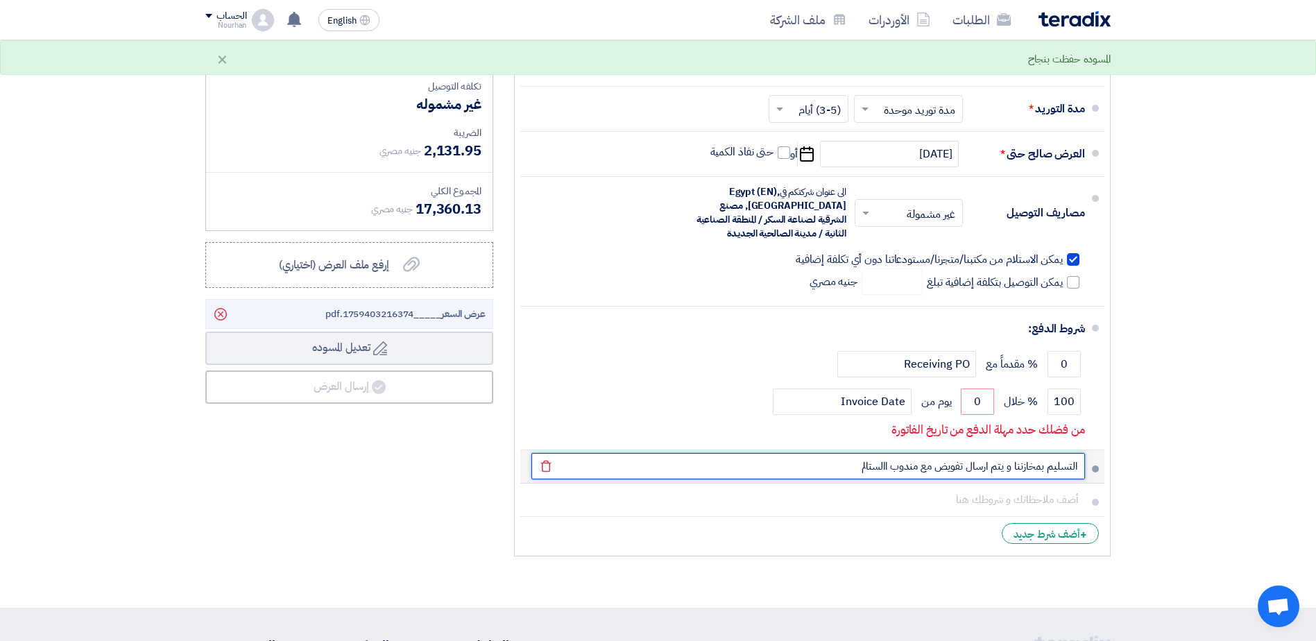
click at [878, 464] on input "التسليم بمخازننا و يتم ارسال تفويض مع مندوب االستالم" at bounding box center [808, 466] width 554 height 26
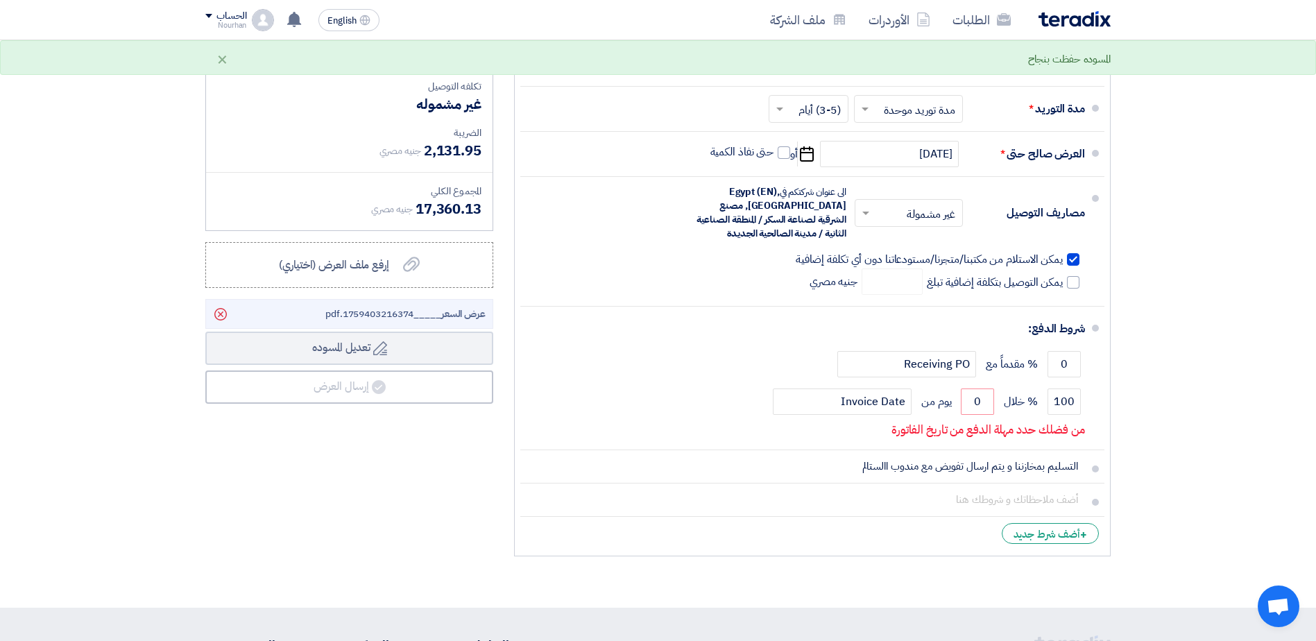
drag, startPoint x: 878, startPoint y: 464, endPoint x: 1294, endPoint y: 498, distance: 417.0
click at [1294, 498] on section "تفاصيل الطلب # الكود/الموديل البيان/الوصف الكمية/العدد سعر الوحدة (EGP) الضرائب…" at bounding box center [658, 160] width 1316 height 894
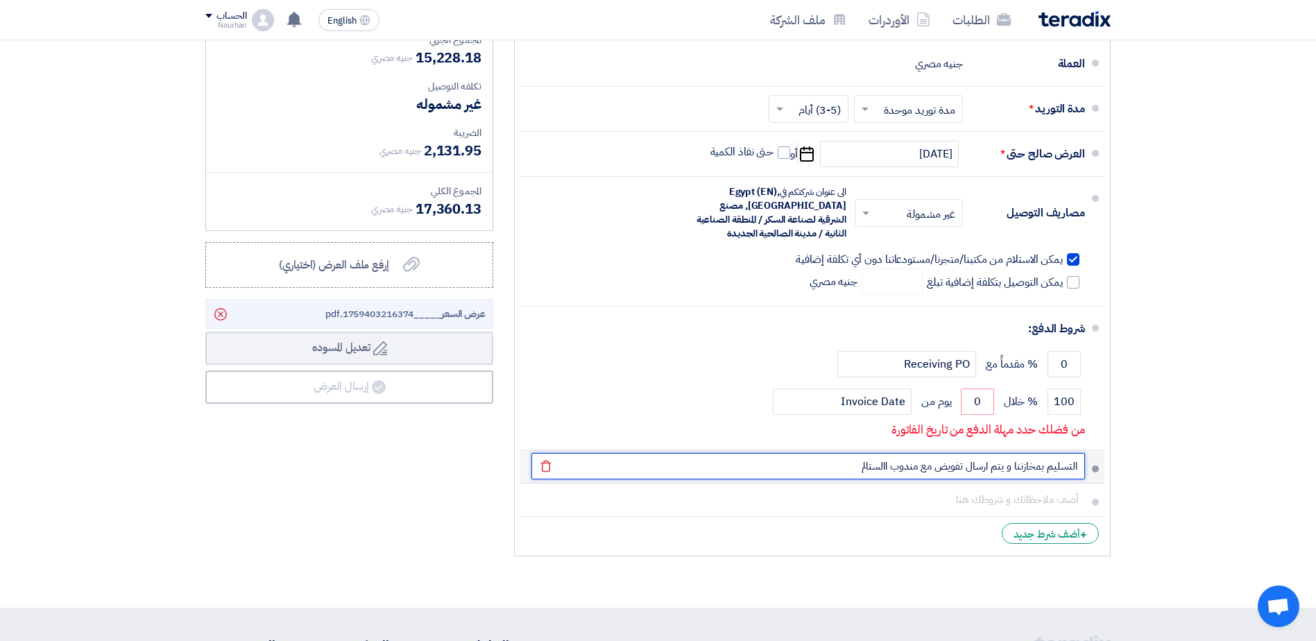
click at [866, 465] on input "التسليم بمخازننا و يتم ارسال تفويض مع مندوب االستالم" at bounding box center [808, 466] width 554 height 26
click at [867, 467] on input "التسليم بمخازننا و يتم ارسال تفويض مع مندوب االستالم" at bounding box center [808, 466] width 554 height 26
click at [868, 468] on input "التسليم بمخازننا و يتم ارسال تفويض مع مندوب االستالم" at bounding box center [808, 466] width 554 height 26
click at [873, 472] on input "التسليم بمخازننا و يتم ارسال تفويض مع مندوب االستالم" at bounding box center [808, 466] width 554 height 26
click at [873, 464] on input "التسليم بمخازننا و يتم ارسال تفويض مع مندوب االستالم" at bounding box center [808, 466] width 554 height 26
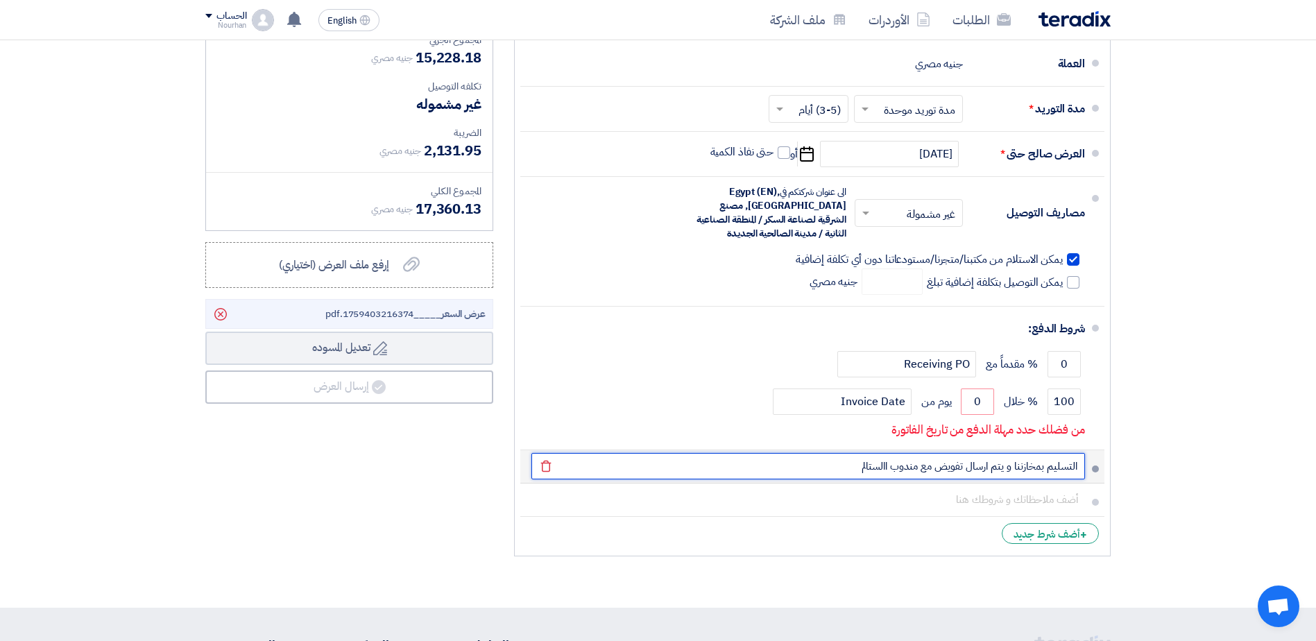
drag, startPoint x: 873, startPoint y: 464, endPoint x: 849, endPoint y: 465, distance: 23.6
click at [849, 465] on input "التسليم بمخازننا و يتم ارسال تفويض مع مندوب االستالم" at bounding box center [808, 466] width 554 height 26
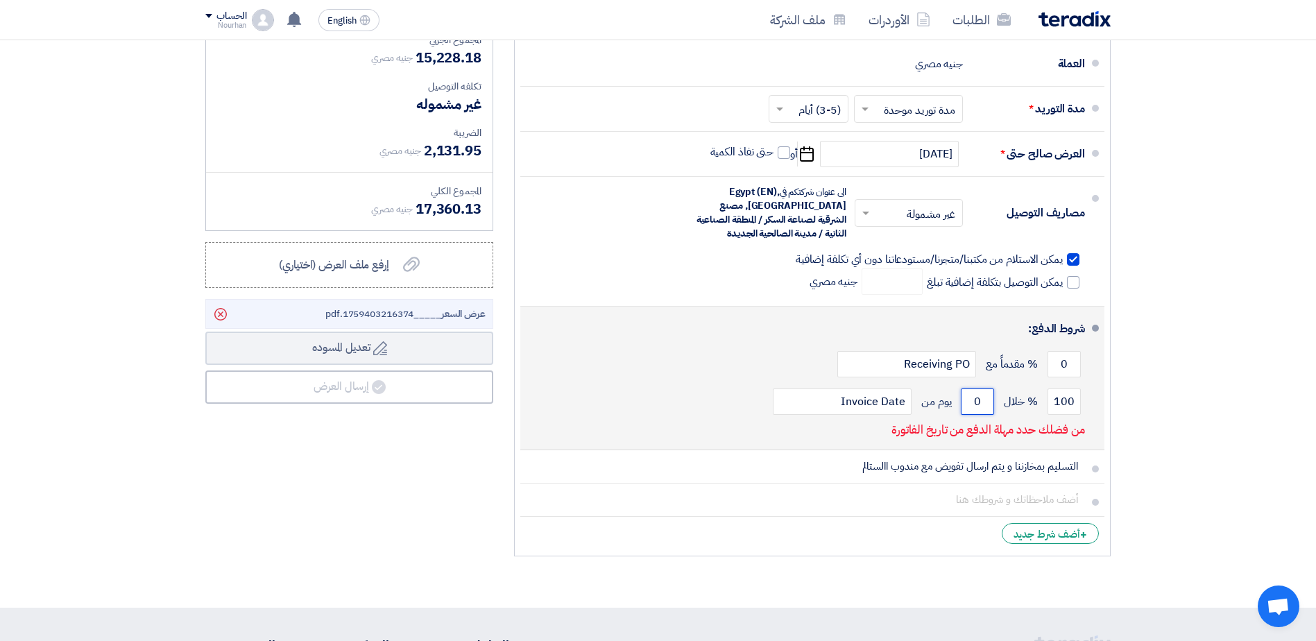
drag, startPoint x: 984, startPoint y: 400, endPoint x: 969, endPoint y: 431, distance: 34.4
click at [971, 407] on input "0" at bounding box center [977, 402] width 33 height 26
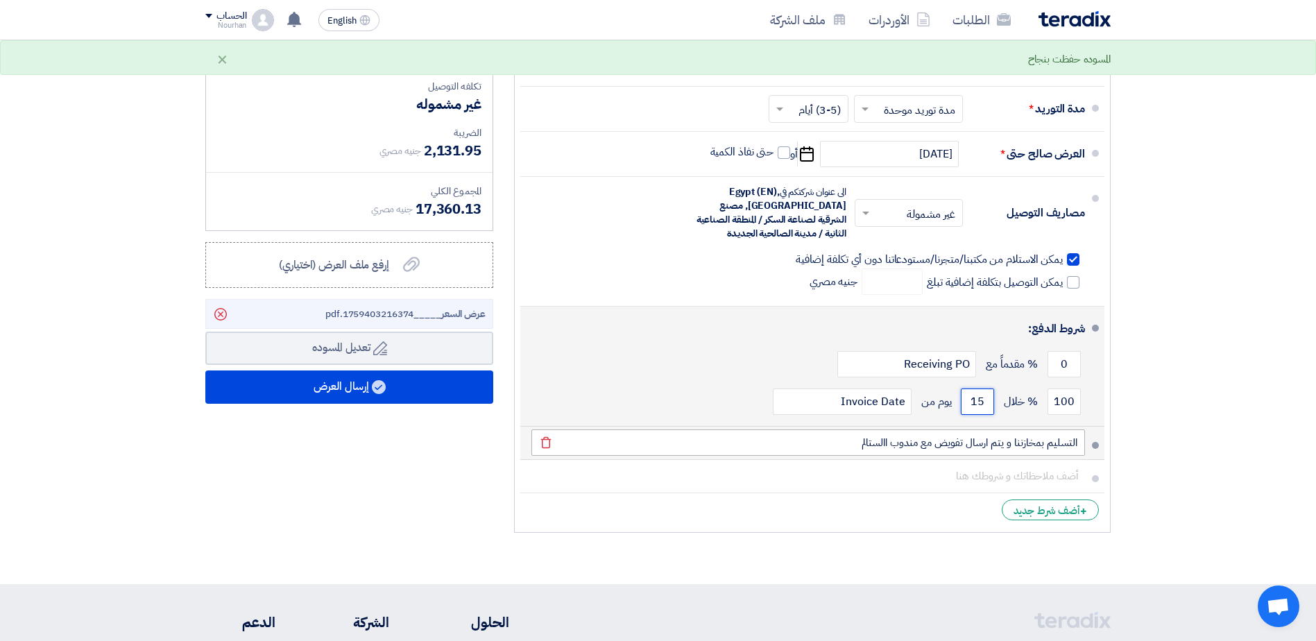
type input "15"
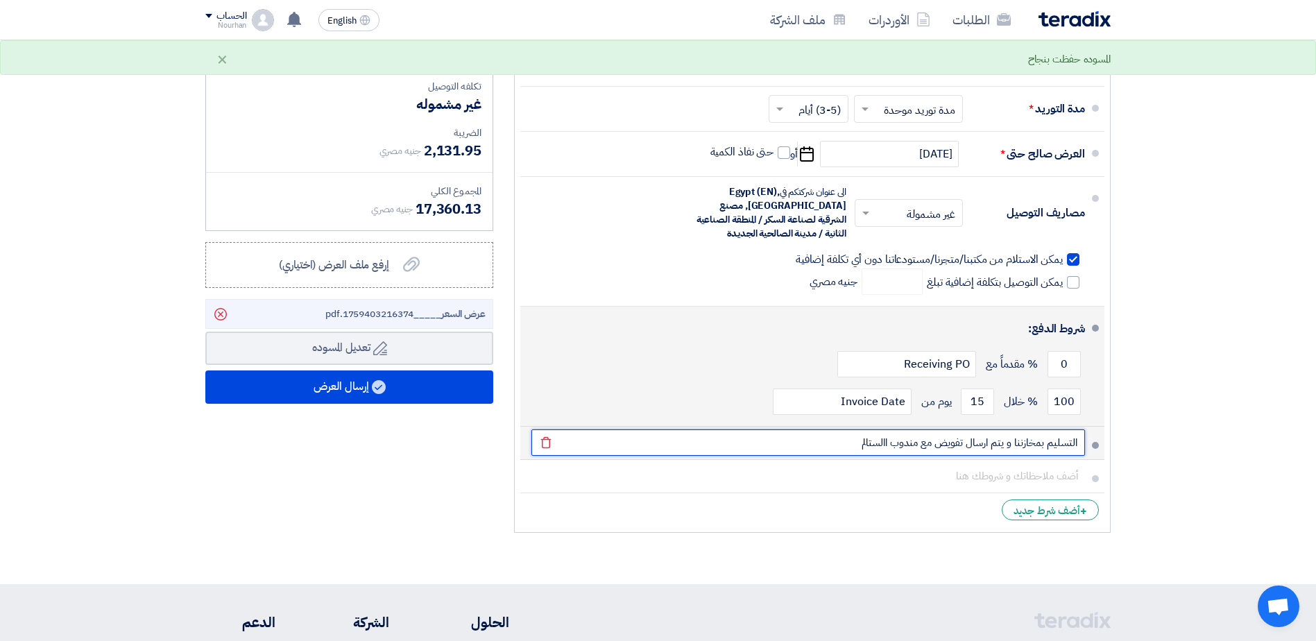
drag, startPoint x: 858, startPoint y: 441, endPoint x: 890, endPoint y: 440, distance: 31.9
click at [890, 440] on input "التسليم بمخازننا و يتم ارسال تفويض مع مندوب االستالم" at bounding box center [808, 442] width 554 height 26
type input "التسليم بمخازننا و يتم ارسال تفويض مع مندوب الاستلام"
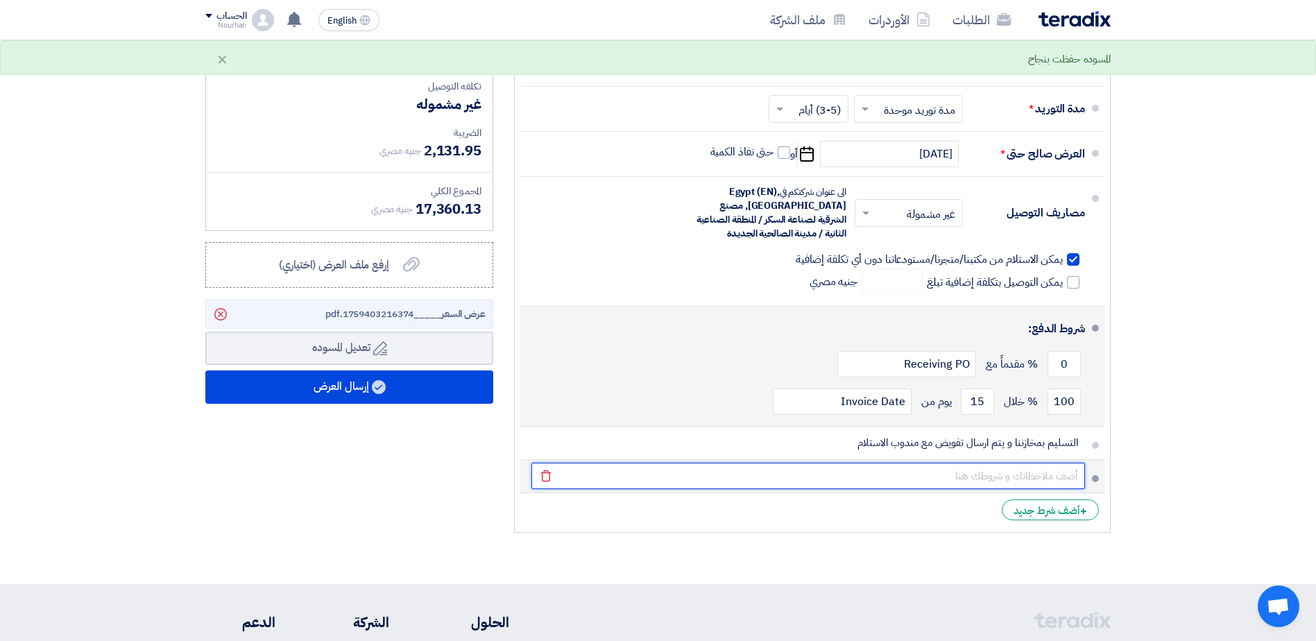
click at [981, 475] on input "text" at bounding box center [808, 476] width 554 height 26
paste input "الشركة تخضع لنظام الدفعات المقدمة"
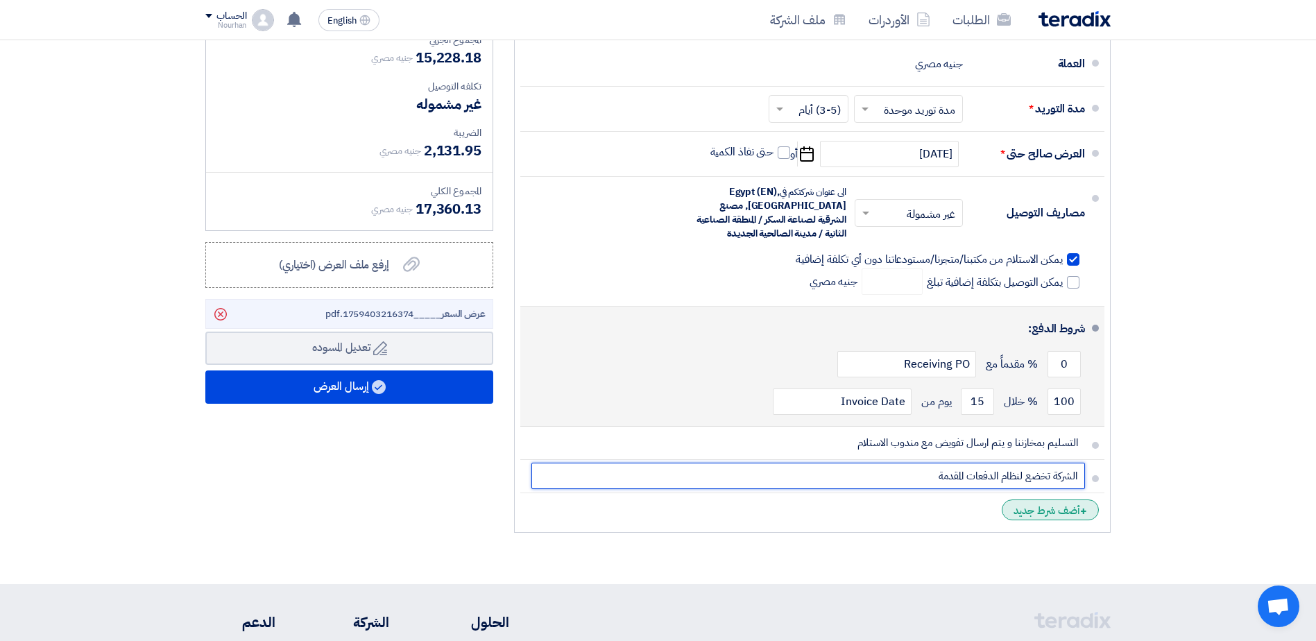
type input "الشركة تخضع لنظام الدفعات المقدمة"
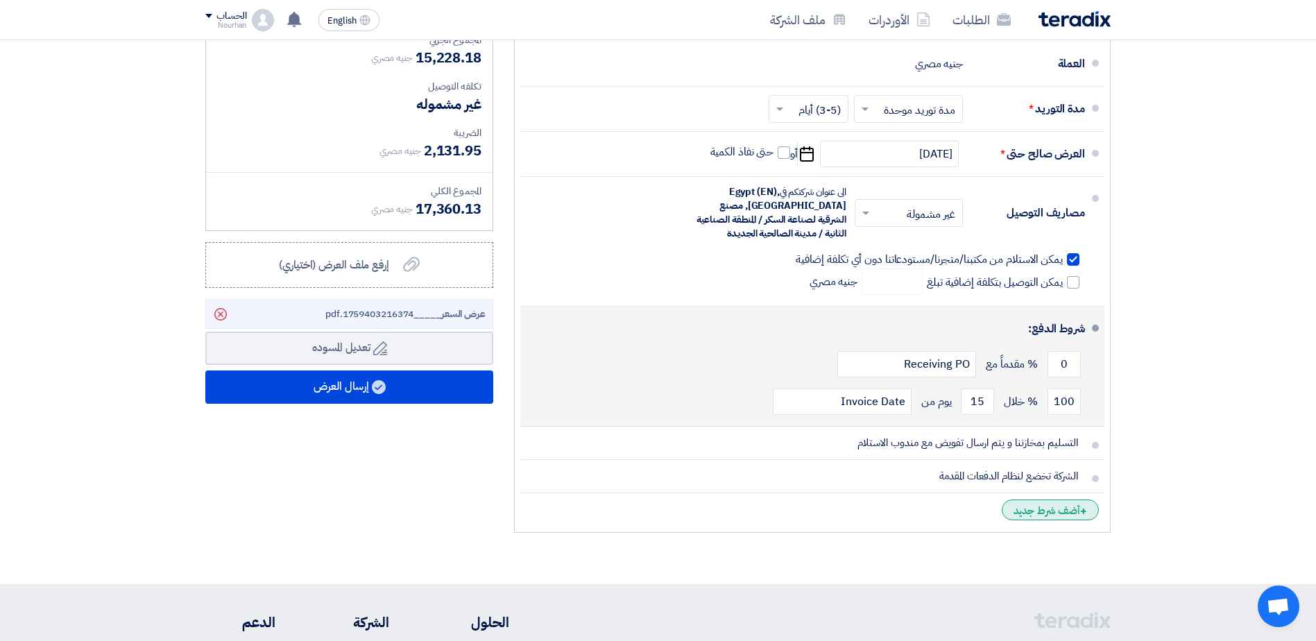
click at [1029, 511] on div "+ أضف شرط جديد" at bounding box center [1050, 510] width 97 height 21
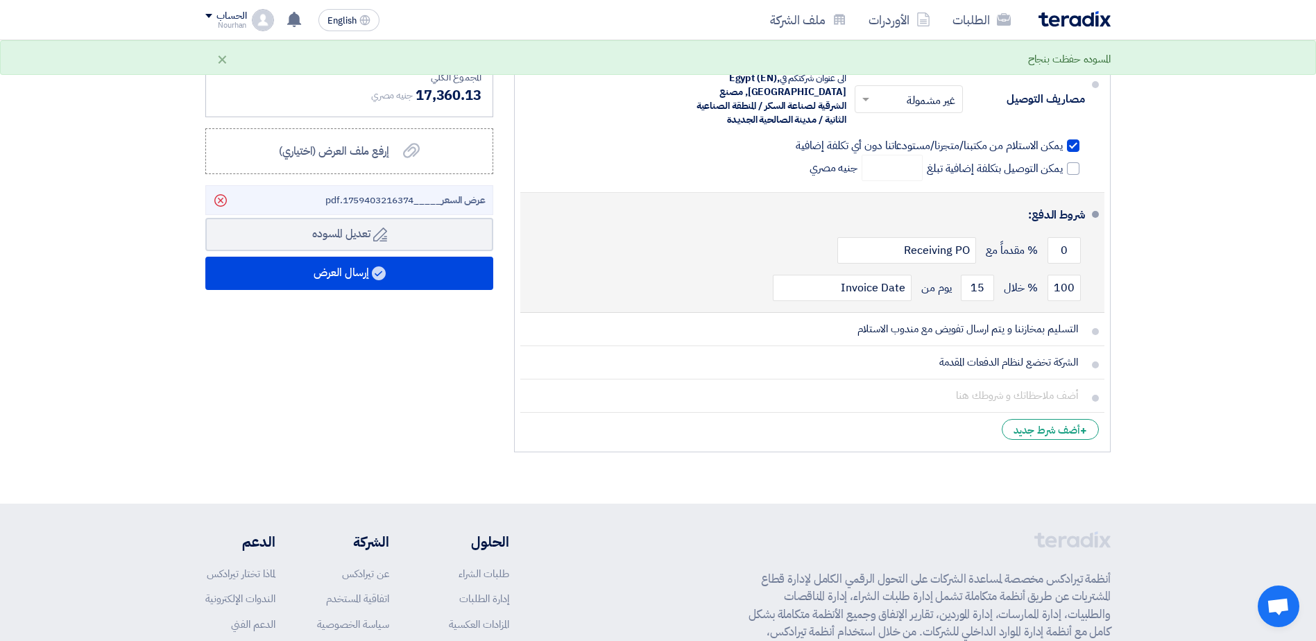
scroll to position [555, 0]
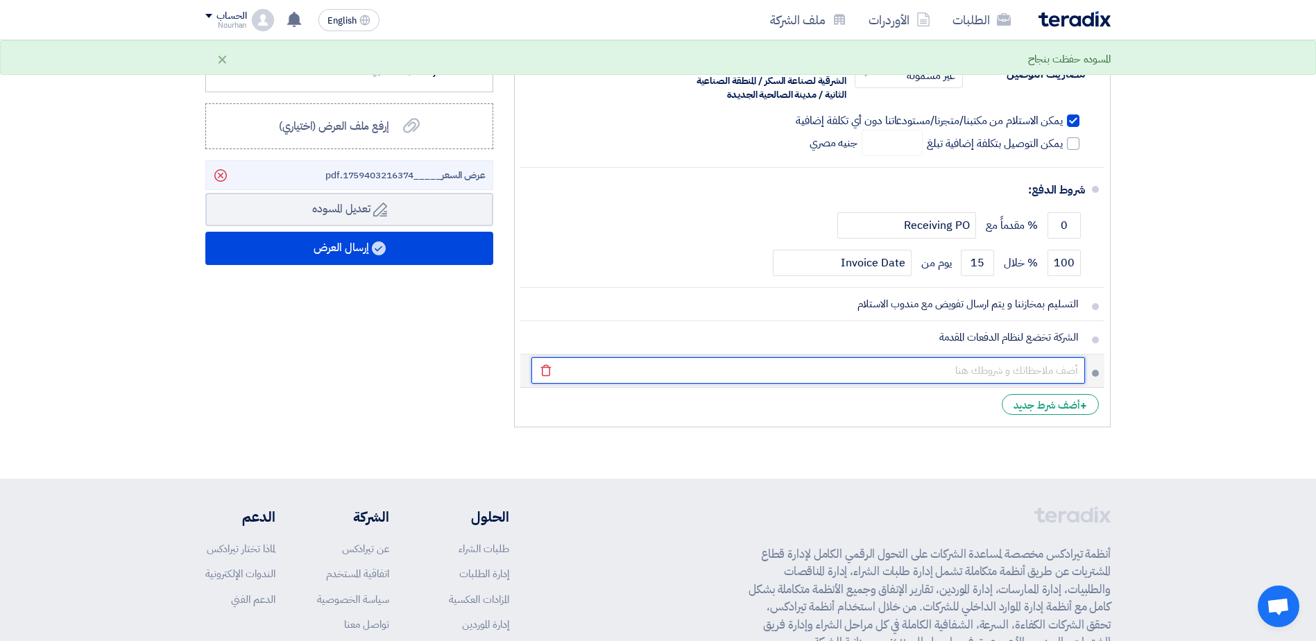
click at [1027, 371] on input "text" at bounding box center [808, 370] width 554 height 26
paste input "يضاف %14 ضريبة القيمة المضافة"
type input "يضاف %14 ضريبة القيمة المضافة"
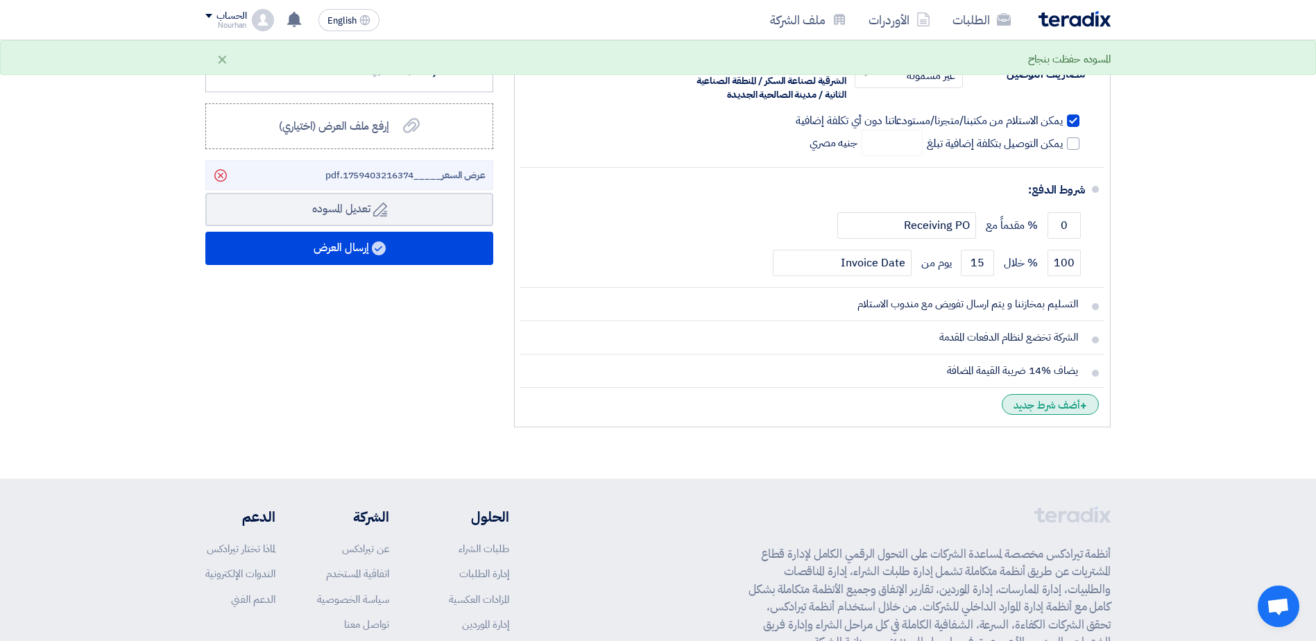
click at [1044, 409] on div "+ أضف شرط جديد" at bounding box center [1050, 404] width 97 height 21
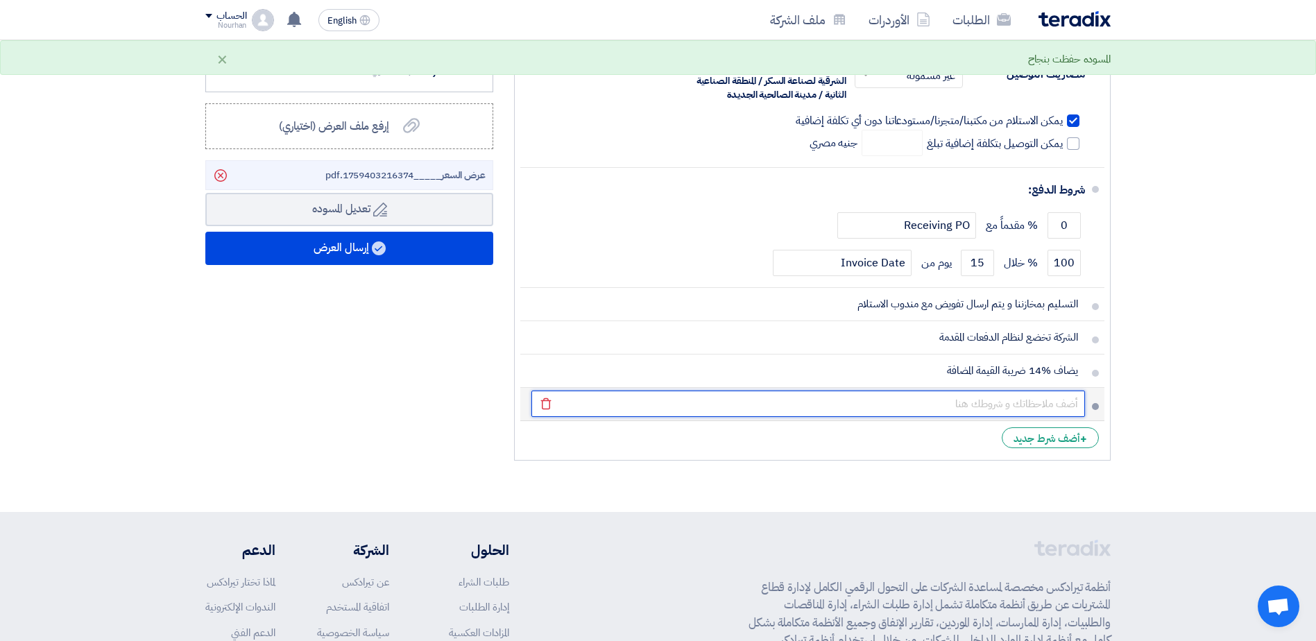
click at [1002, 408] on input "text" at bounding box center [808, 404] width 554 height 26
paste input "أالرتباط لمدة ثالثة أيام وبأسبقية الحجز للبنود الحاضرة"
click at [1060, 407] on input "أالرتباط لمدة ثالثة أيام وبأسبقية الحجز للبنود الحاضرة" at bounding box center [808, 404] width 554 height 26
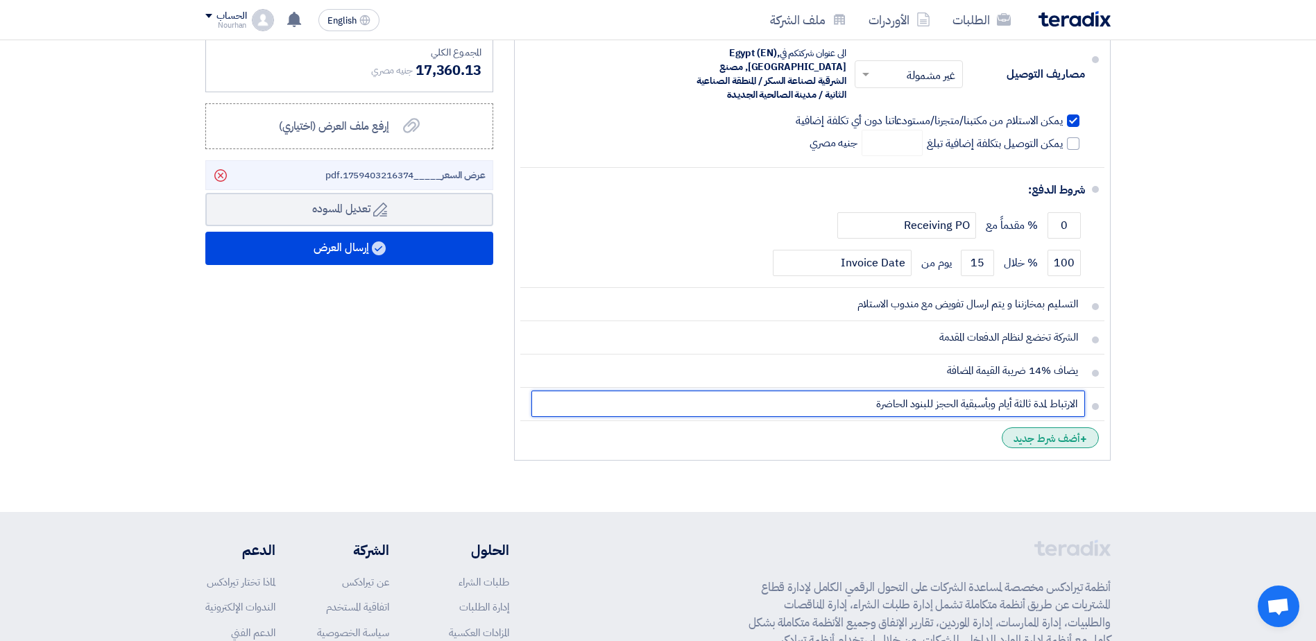
type input "الارتباط لمدة ثالثة أيام وبأسبقية الحجز للبنود الحاضرة"
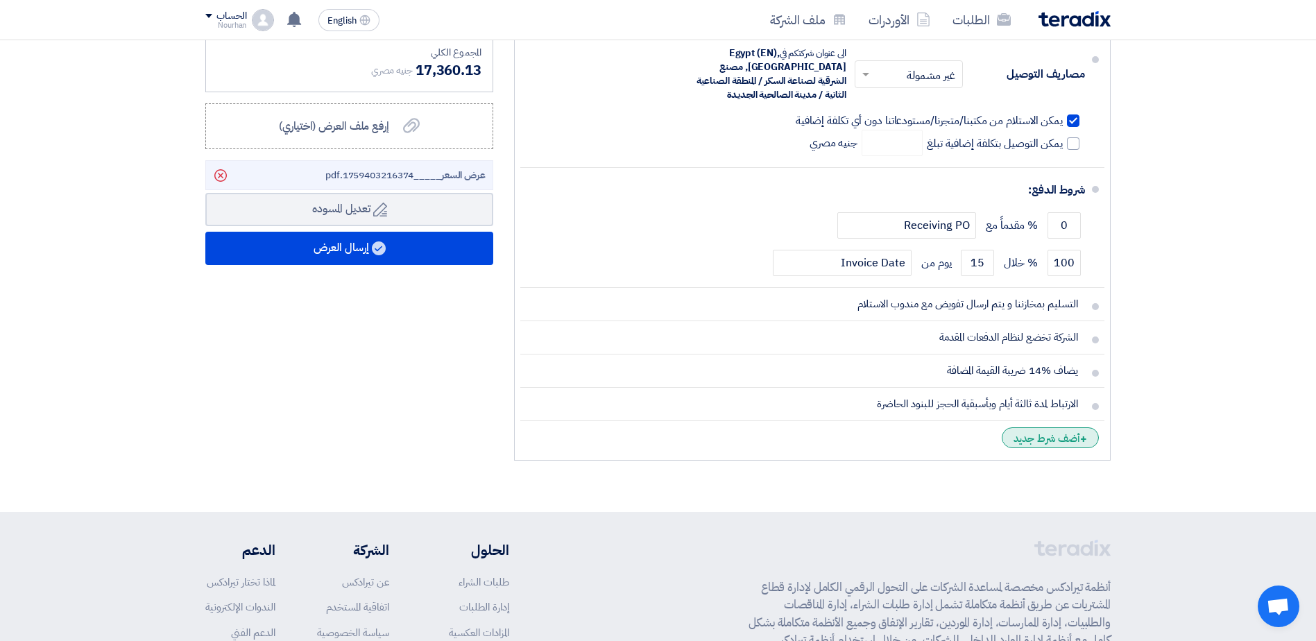
click at [1073, 437] on div "+ أضف شرط جديد" at bounding box center [1050, 437] width 97 height 21
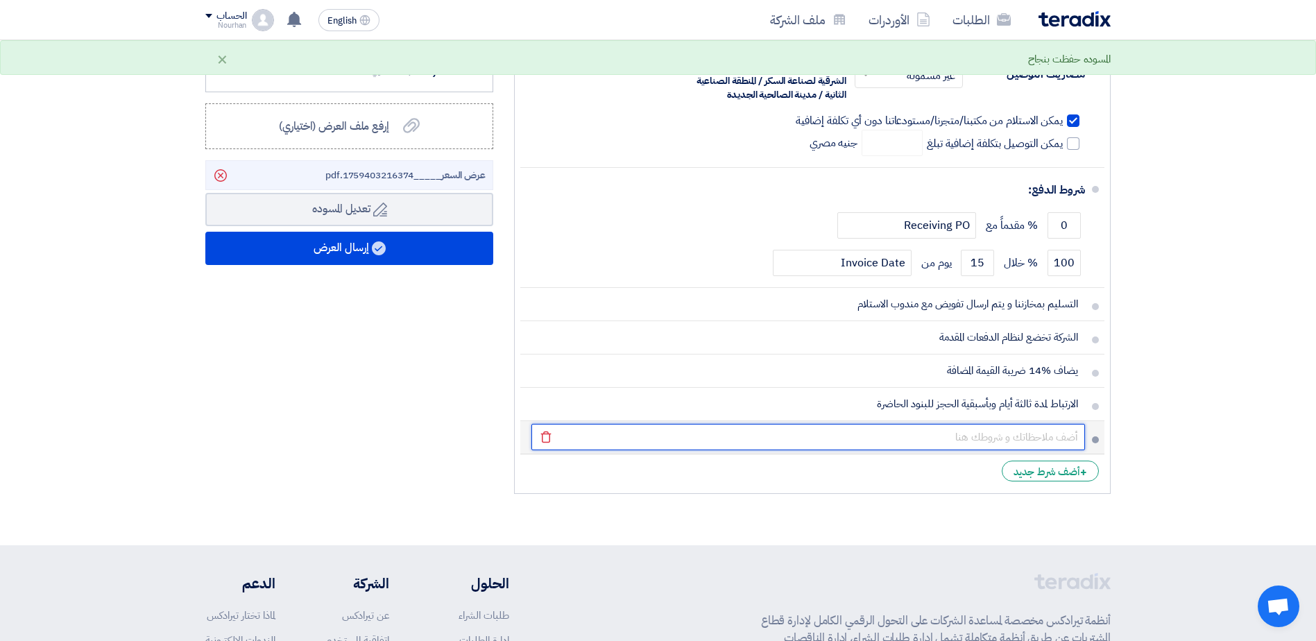
click at [905, 443] on input "text" at bounding box center [808, 437] width 554 height 26
paste input "مدة التوريد تحتسب من تاريخ أستالم أصل أمر التوريد موقعا منا باالستالم وال يعتد …"
click at [943, 441] on input "مدة التوريد تحتسب من تاريخ أستالم أصل أمر التوريد موقعا منا باالستالم وال يعتد …" at bounding box center [808, 437] width 554 height 26
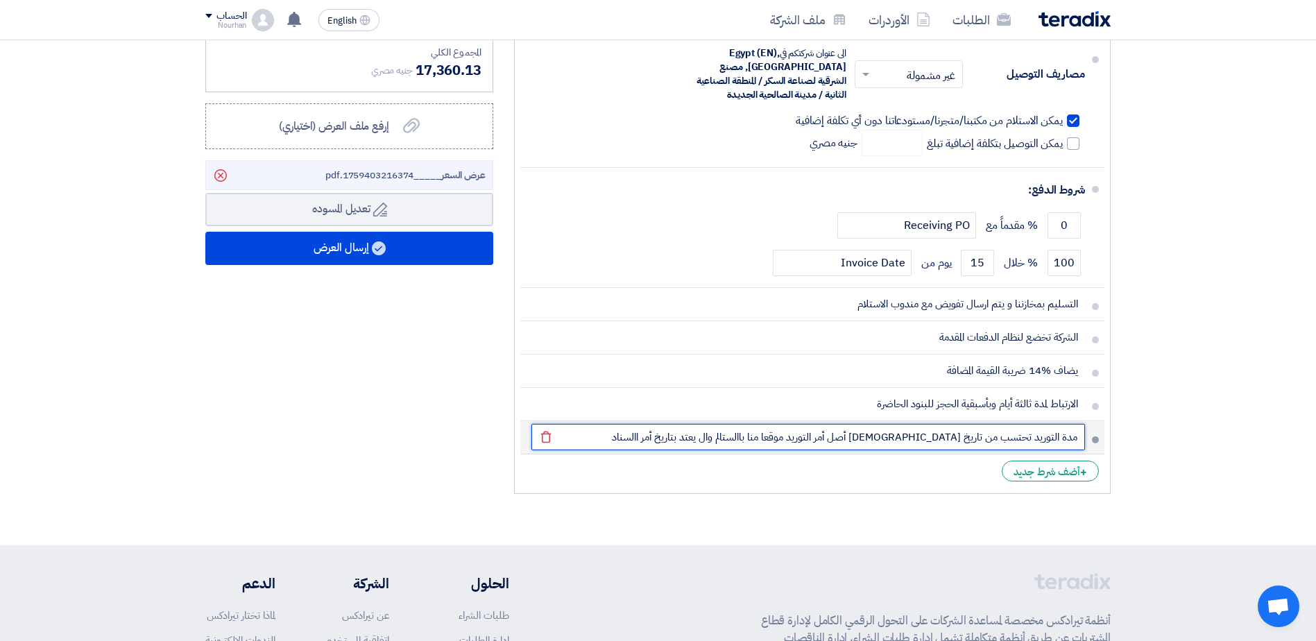
drag, startPoint x: 810, startPoint y: 445, endPoint x: 717, endPoint y: 431, distance: 93.3
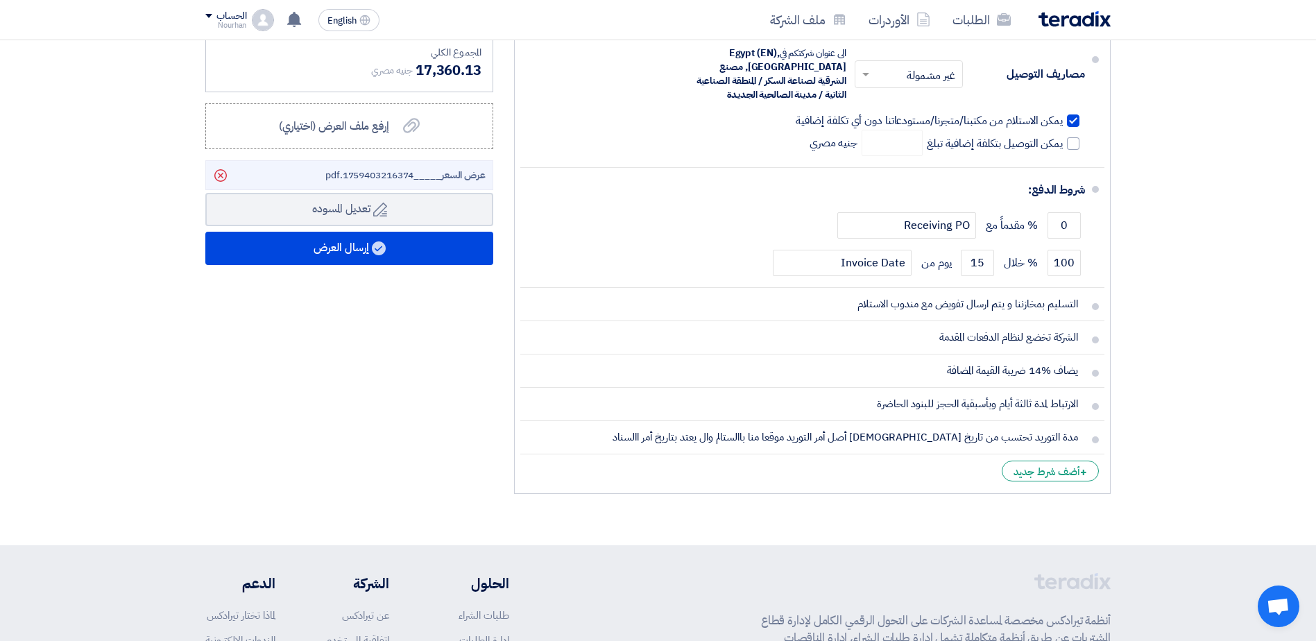
drag, startPoint x: 717, startPoint y: 431, endPoint x: 723, endPoint y: 454, distance: 23.6
click at [708, 514] on section "تفاصيل الطلب # الكود/الموديل البيان/الوصف الكمية/العدد سعر الوحدة (EGP) الضرائب…" at bounding box center [658, 59] width 1316 height 971
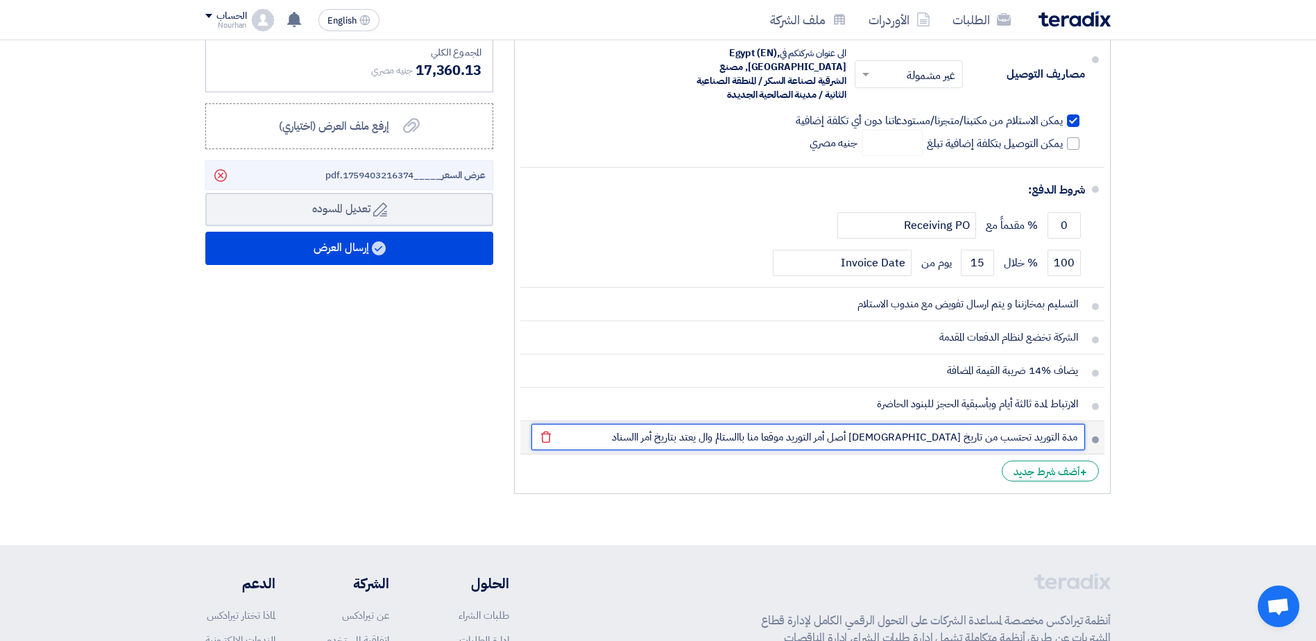
click at [812, 439] on input "مدة التوريد تحتسب من تاريخ [DEMOGRAPHIC_DATA] أصل أمر التوريد موقعا منا باالستا…" at bounding box center [808, 437] width 554 height 26
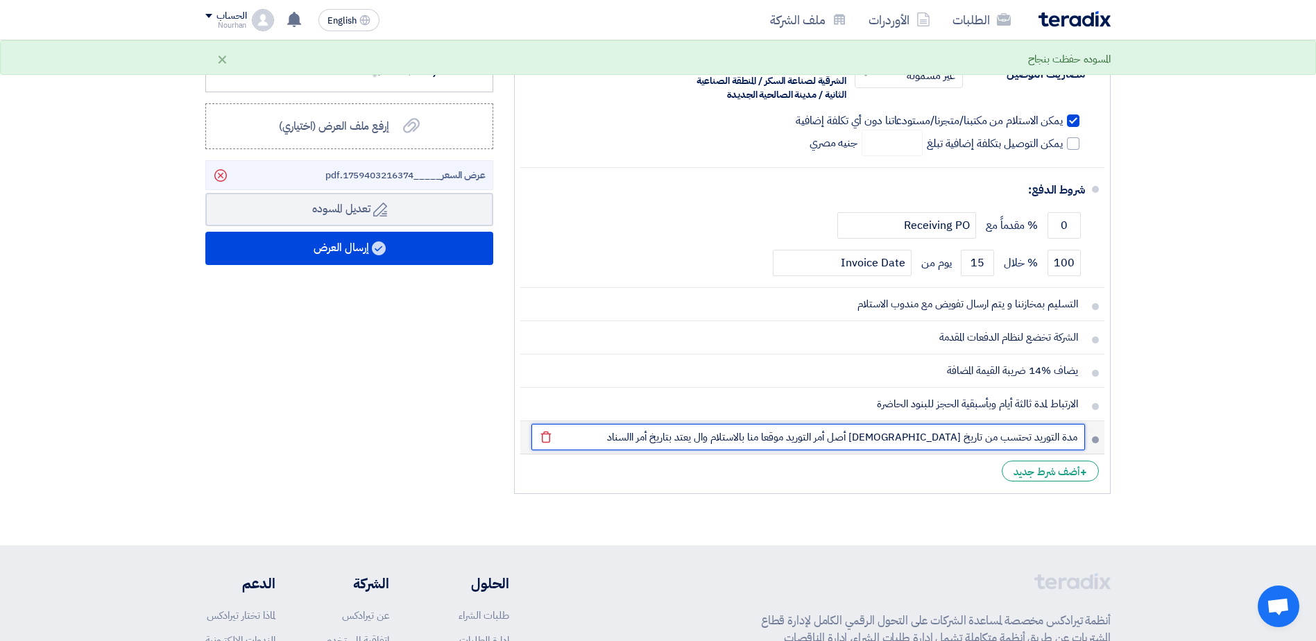
click at [792, 436] on input "مدة التوريد تحتسب من تاريخ [DEMOGRAPHIC_DATA] أصل أمر التوريد موقعا منا بالاستل…" at bounding box center [808, 437] width 554 height 26
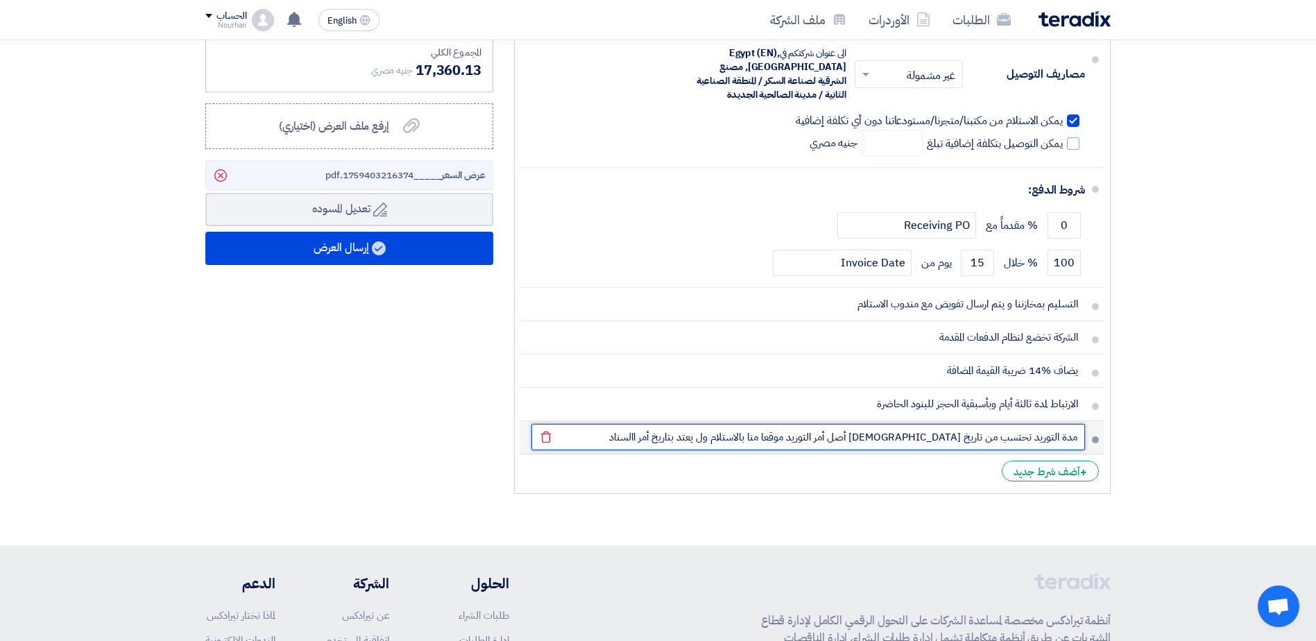
click at [785, 439] on input "مدة التوريد تحتسب من تاريخ [DEMOGRAPHIC_DATA] أصل أمر التوريد موقعا منا بالاستل…" at bounding box center [808, 437] width 554 height 26
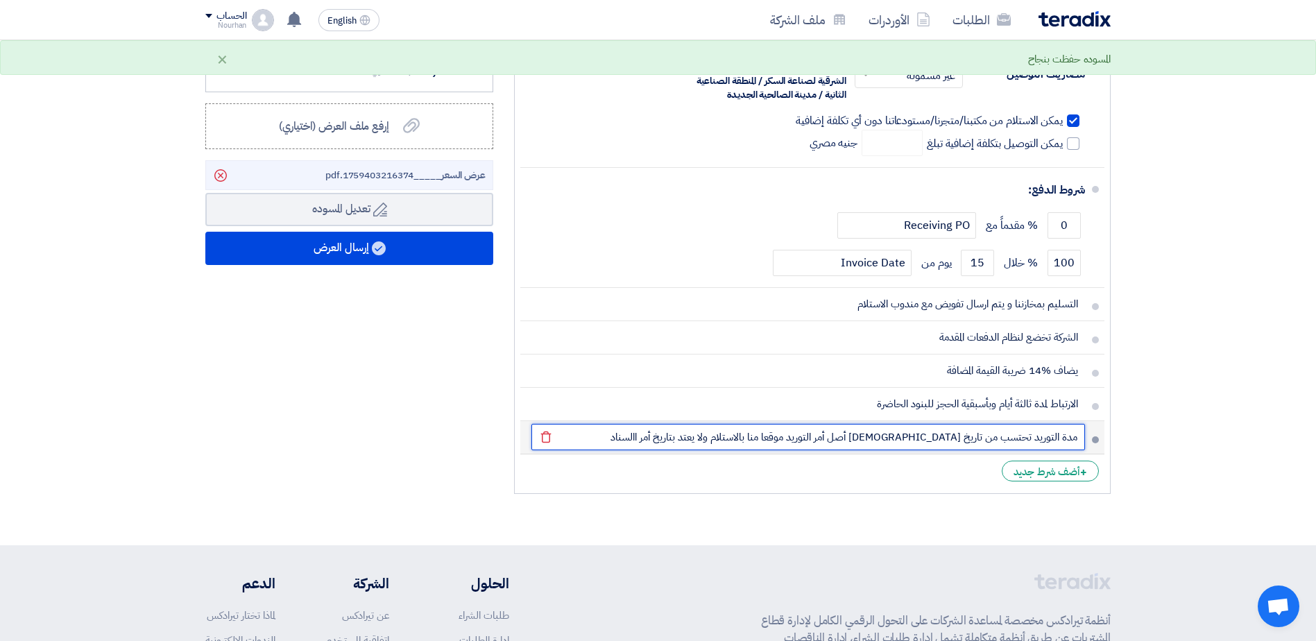
click at [709, 434] on input "مدة التوريد تحتسب من تاريخ [DEMOGRAPHIC_DATA] أصل أمر التوريد موقعا منا بالاستل…" at bounding box center [808, 437] width 554 height 26
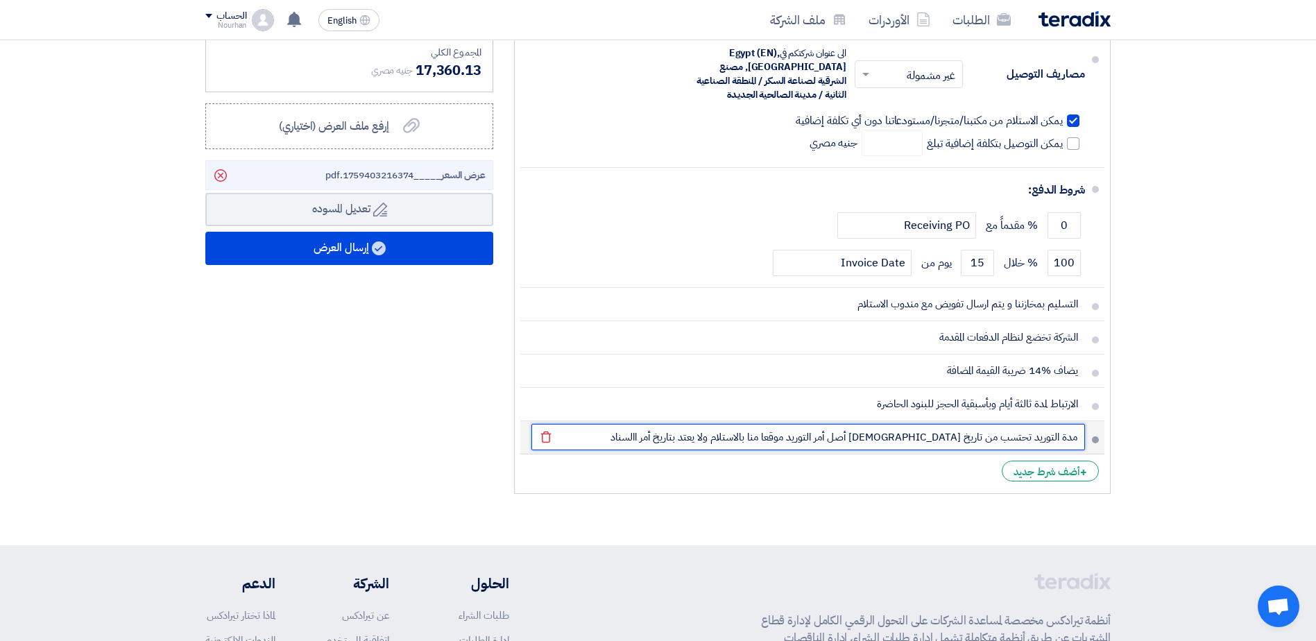
click at [709, 434] on input "مدة التوريد تحتسب من تاريخ [DEMOGRAPHIC_DATA] أصل أمر التوريد موقعا منا بالاستل…" at bounding box center [808, 437] width 554 height 26
type input "مدة التوريد تحتسب من تاريخ [DEMOGRAPHIC_DATA] أصل أمر التوريد موقعا منا بالاستل…"
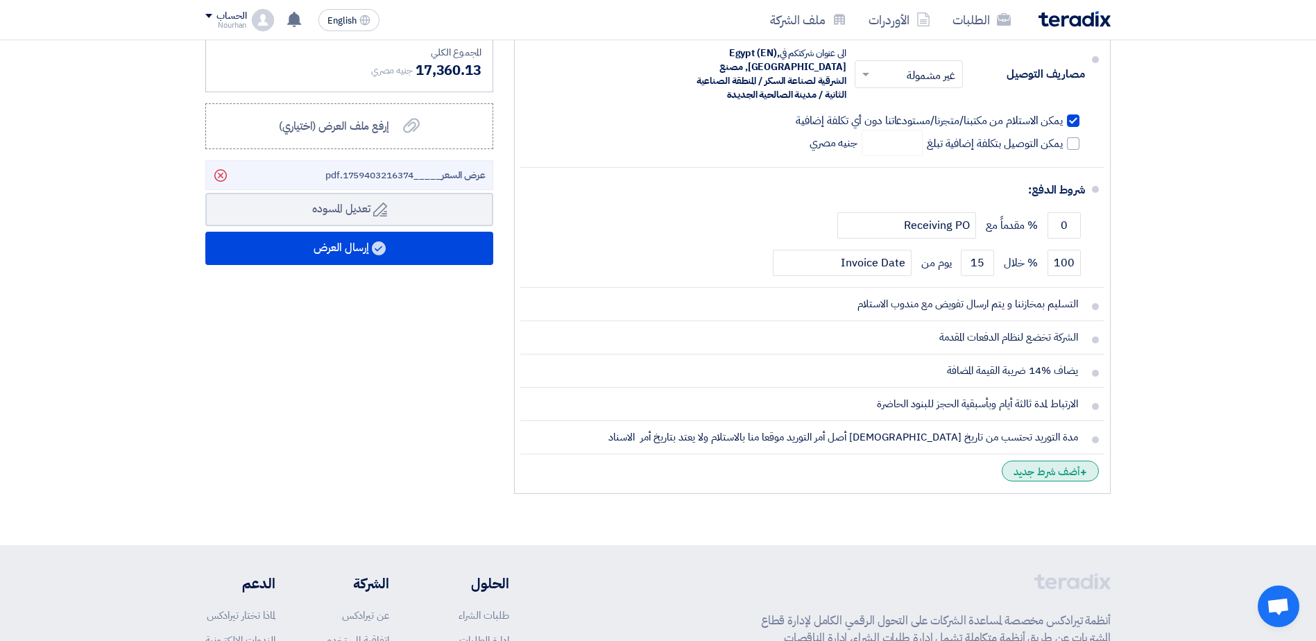
click at [1075, 475] on div "+ أضف شرط جديد" at bounding box center [1050, 471] width 97 height 21
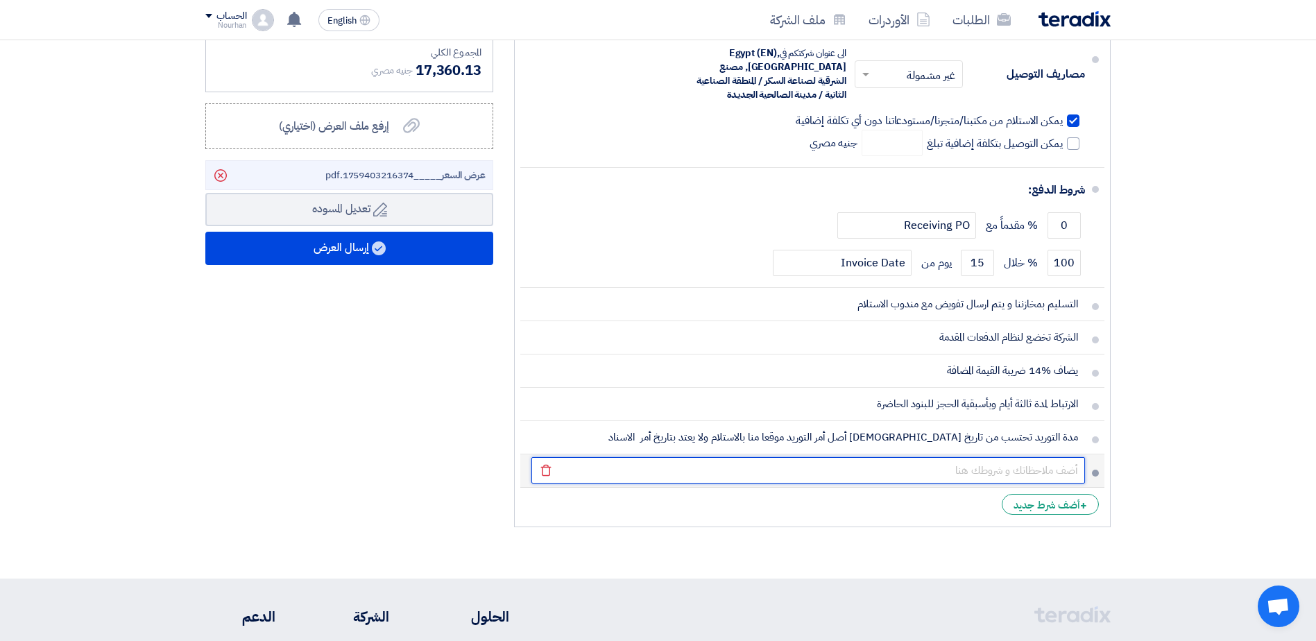
click at [926, 468] on input "text" at bounding box center [808, 470] width 554 height 26
paste input "في حاله تغير معدل سعر العملة من البنك المركزي بما قيمته %5 اواكثر للبنود الغير …"
click at [916, 481] on input "في حاله تغير معدل سعر العملة من البنك المركزي بما قيمته %5 اواكثر للبنود الغير …" at bounding box center [808, 470] width 554 height 26
drag, startPoint x: 1002, startPoint y: 475, endPoint x: 497, endPoint y: 488, distance: 505.3
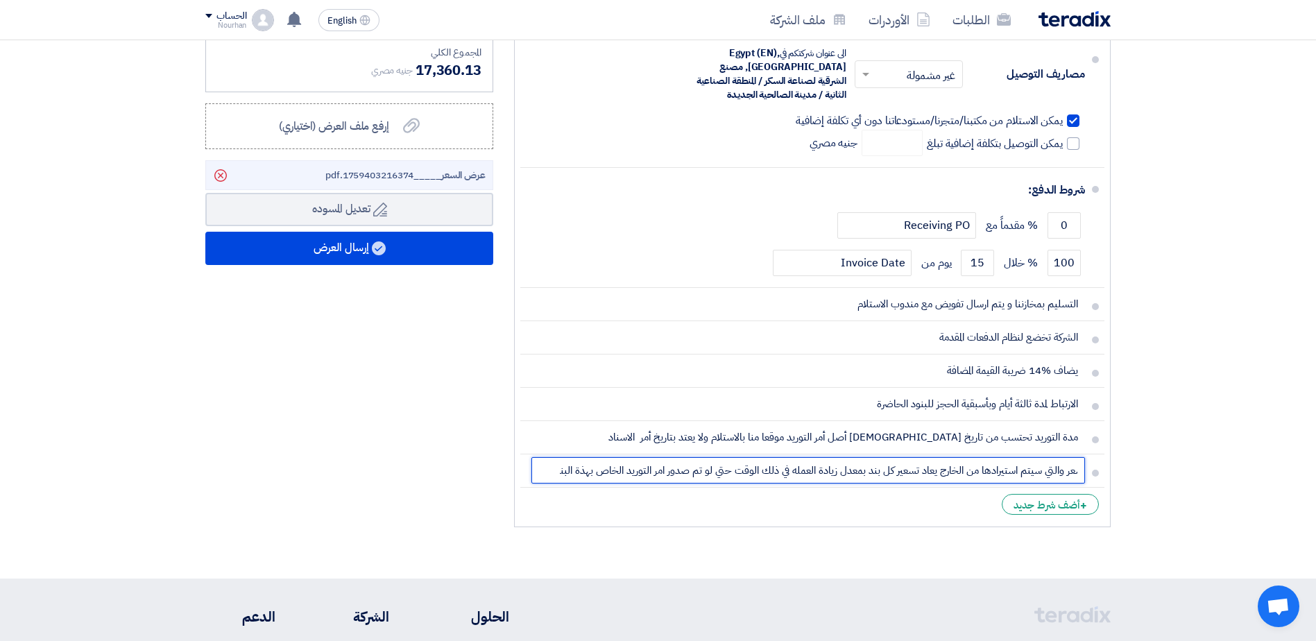
click at [497, 488] on div "ملاحظات وشروط من طرف المورد العملة جنيه مصري مدة التوريد * اختر مدة التوريد ×" at bounding box center [658, 194] width 926 height 680
type input "في حاله تغير معدل سعر العملة من البنك المركزي بما قيمته %5 اواكثر للبنود الغير …"
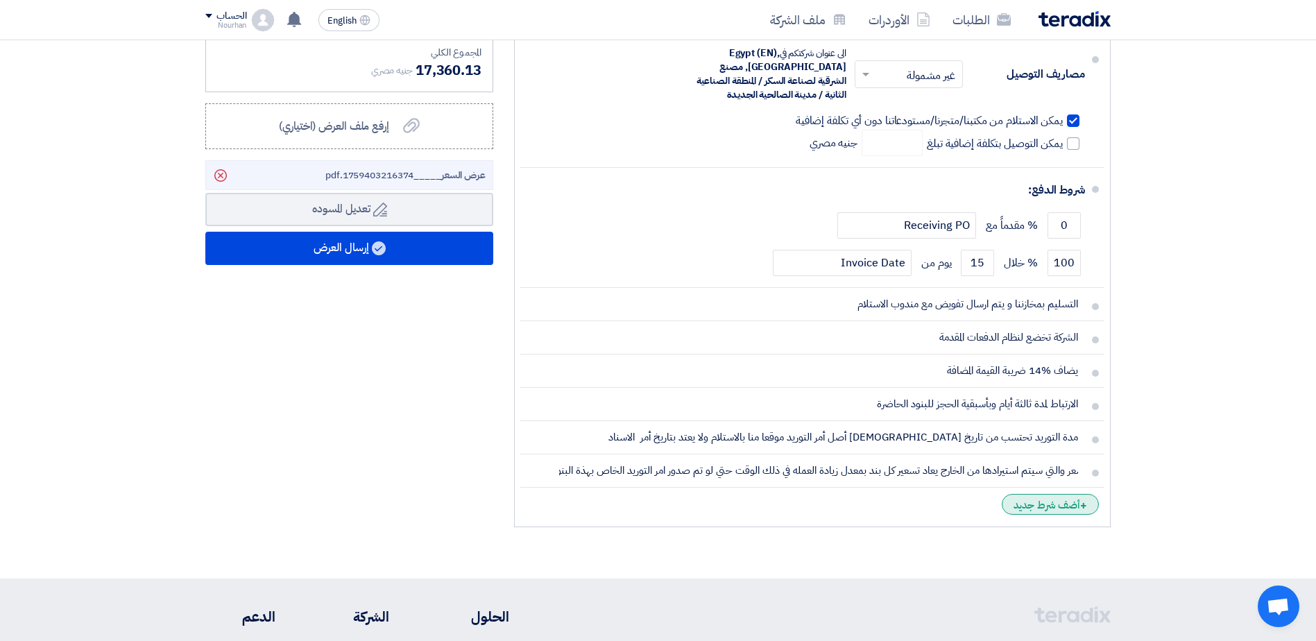
scroll to position [0, 0]
click at [1057, 504] on div "+ أضف شرط جديد" at bounding box center [1050, 504] width 97 height 21
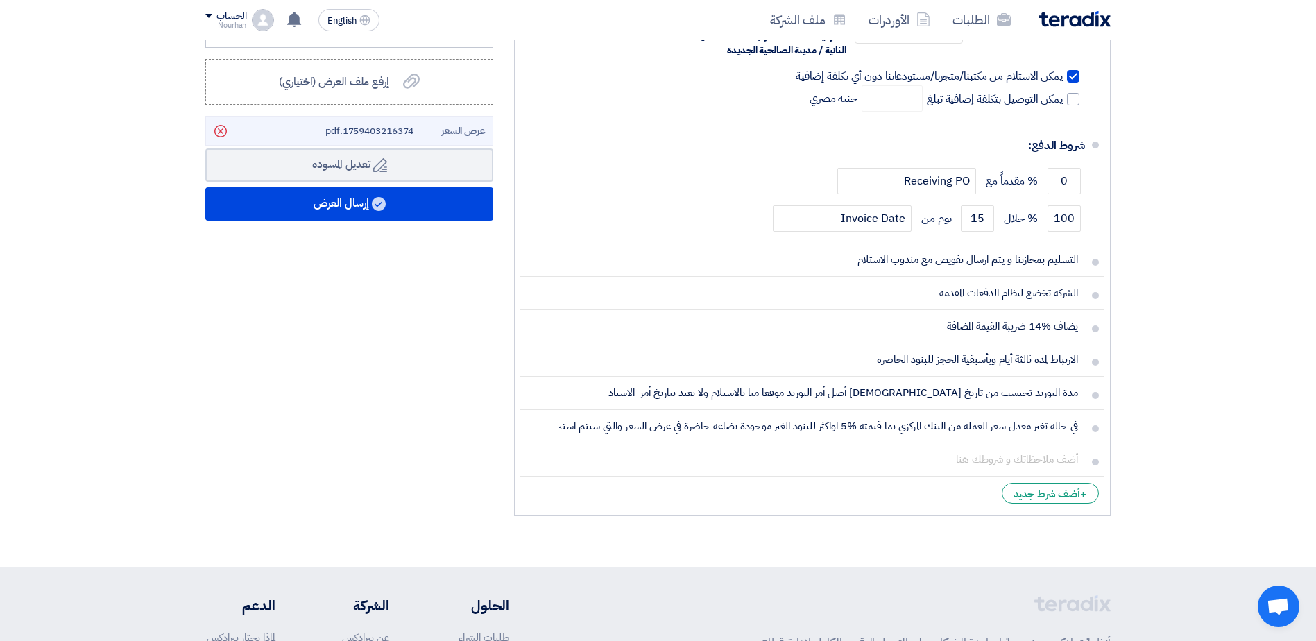
scroll to position [624, 0]
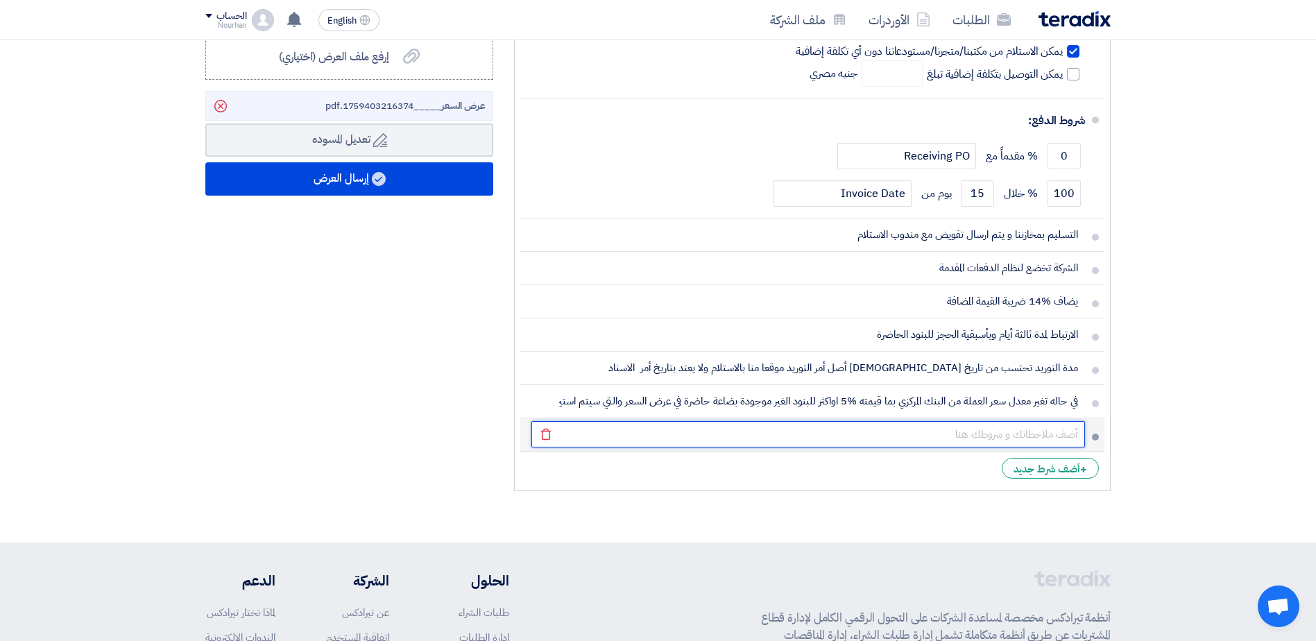
click at [874, 433] on input "text" at bounding box center [808, 434] width 554 height 26
paste input "قد تختلف مدة التوريد عن المدة المذكورة بالعرض بناءا على اسبقيه الحجز وخطة إالن…"
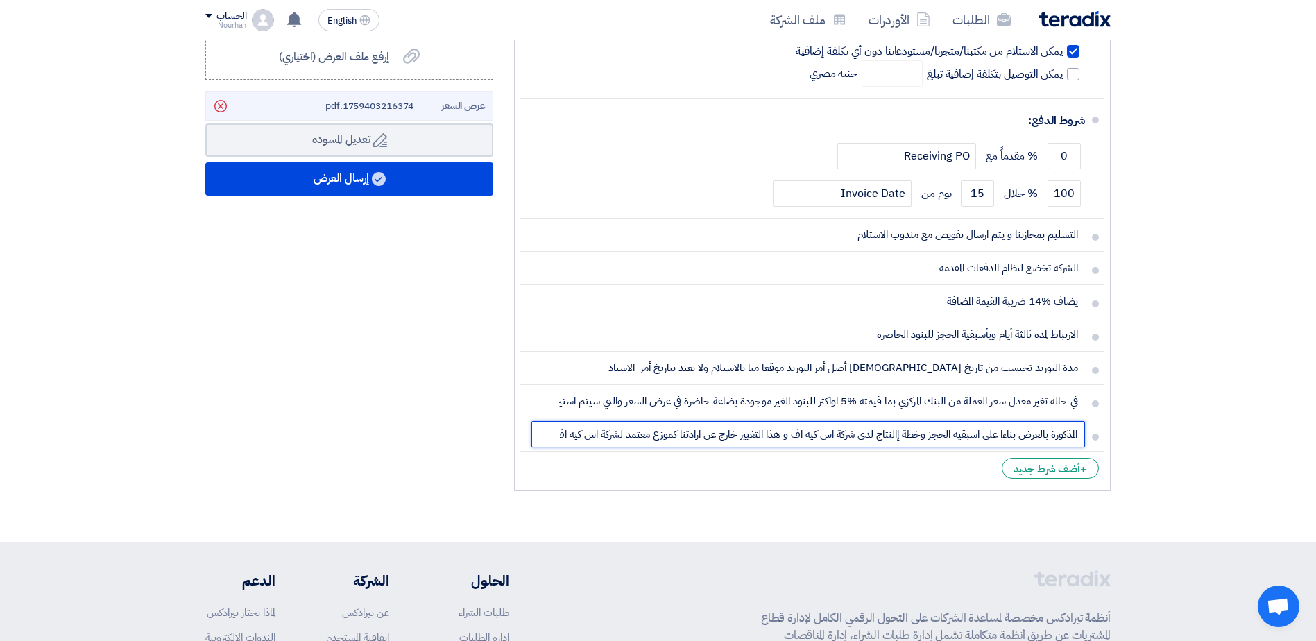
scroll to position [0, 0]
drag, startPoint x: 1043, startPoint y: 441, endPoint x: 893, endPoint y: 446, distance: 150.7
click at [893, 447] on input "قد تختلف مدة التوريد عن المدة المذكورة بالعرض بناءا على اسبقيه الحجز وخطة إالن…" at bounding box center [808, 434] width 554 height 26
click at [889, 438] on input "قد تختلف مدة التوريد عن المدة المذكورة بالعرض بناءا على اسبقيه الحجز وخطة إالن…" at bounding box center [808, 434] width 554 height 26
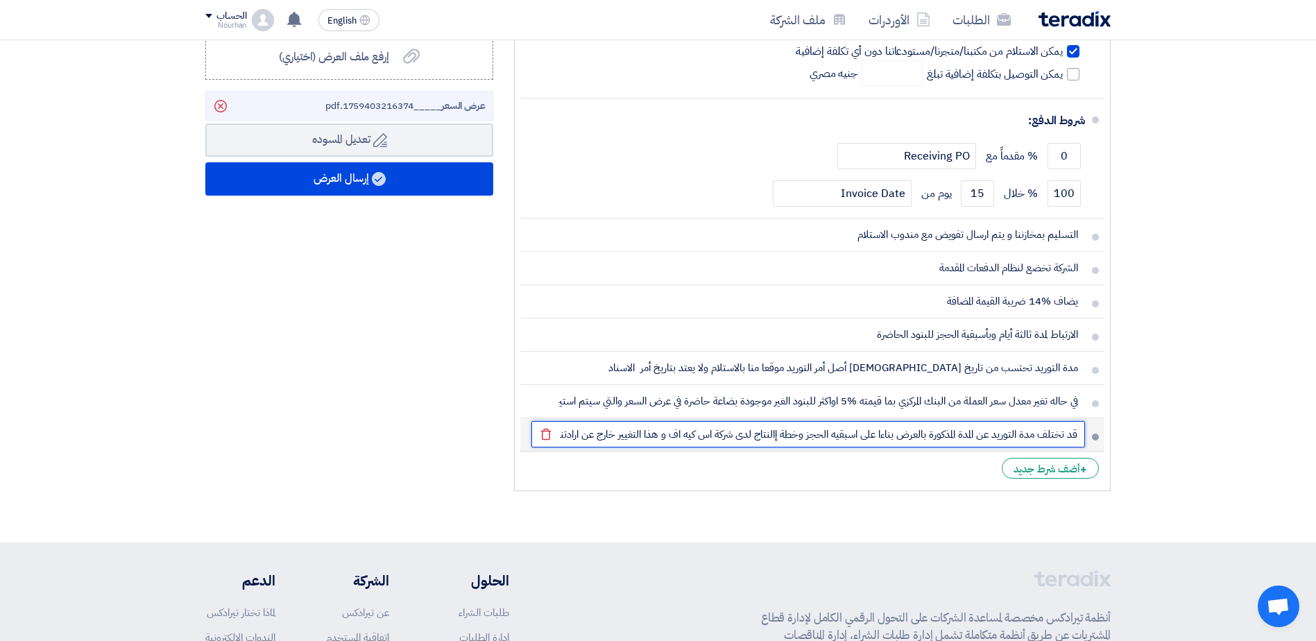
click at [767, 438] on input "قد تختلف مدة التوريد عن المدة المذكورة بالعرض بناءا على اسبقيه الحجز وخطة إالن…" at bounding box center [808, 434] width 554 height 26
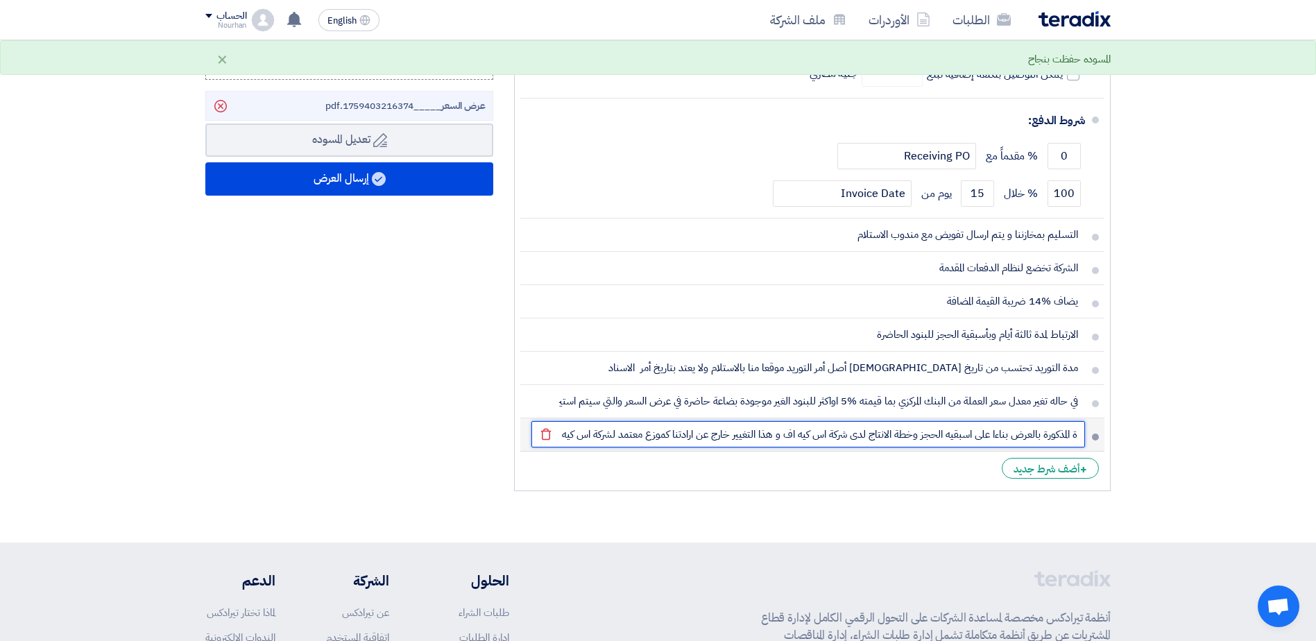
scroll to position [0, -121]
drag, startPoint x: 683, startPoint y: 434, endPoint x: 553, endPoint y: 450, distance: 131.4
click at [553, 450] on li "قد تختلف مدة التوريد عن المدة المذكورة بالعرض بناءا على اسبقيه الحجز وخطة الانت…" at bounding box center [812, 434] width 584 height 33
click at [670, 432] on input "قد تختلف مدة التوريد عن المدة المذكورة بالعرض بناءا على اسبقيه الحجز وخطة الانت…" at bounding box center [808, 434] width 554 height 26
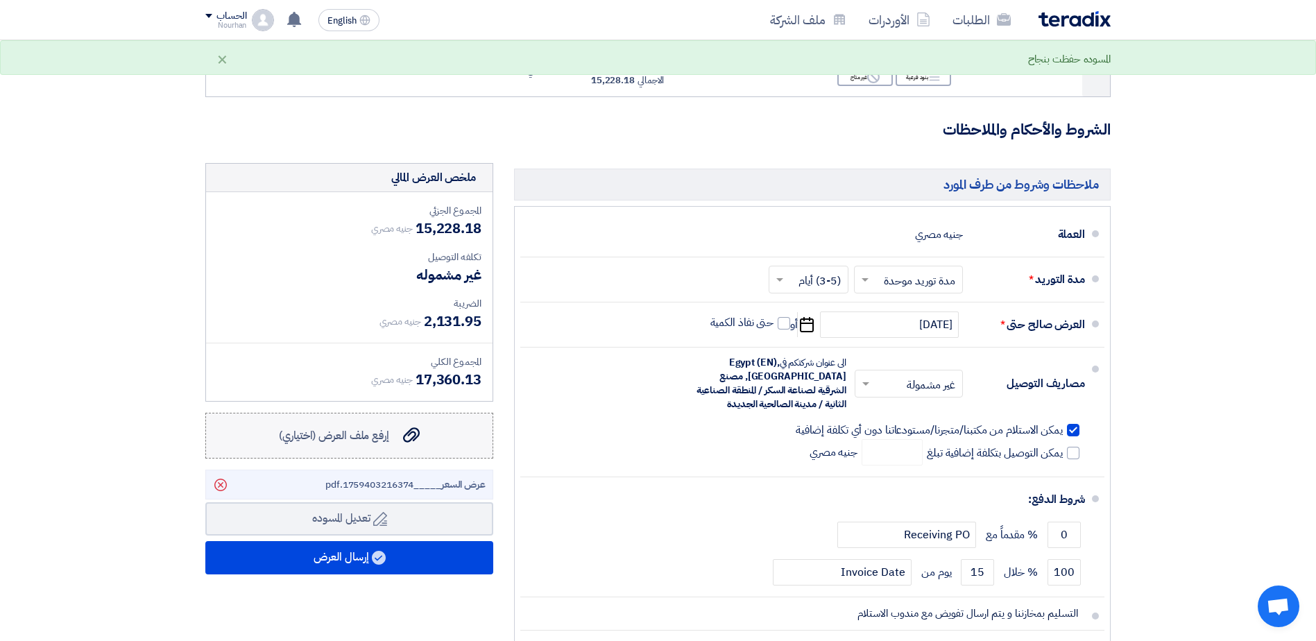
scroll to position [208, 0]
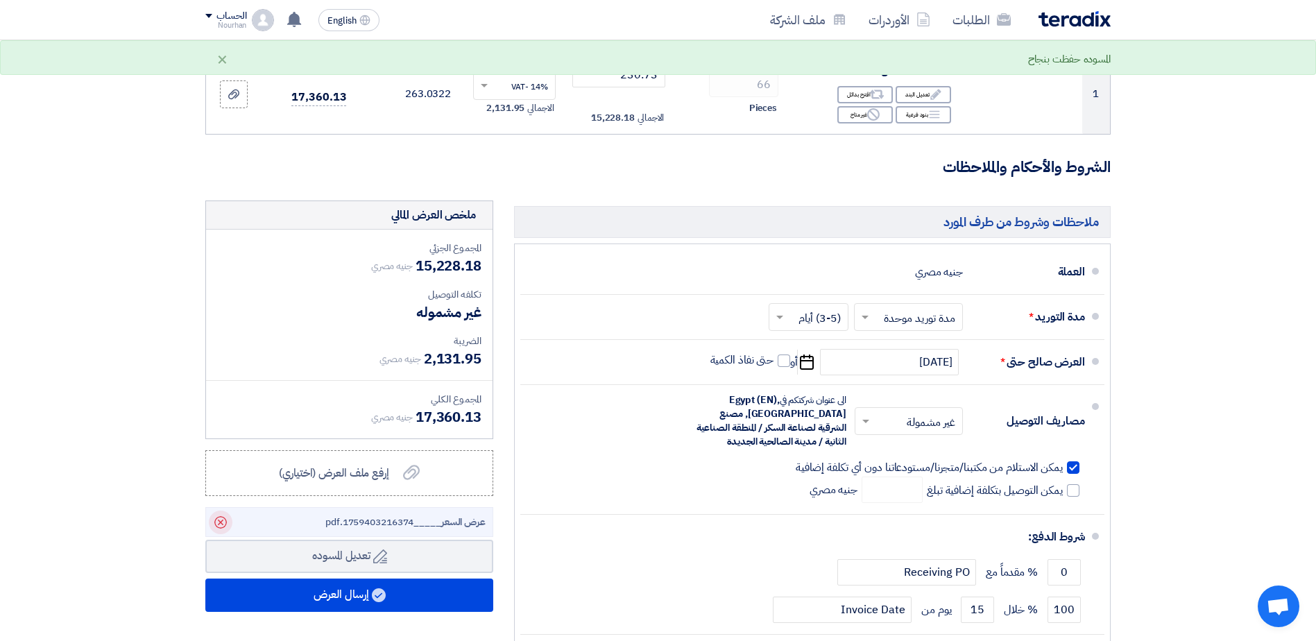
type input "قد تختلف مدة التوريد عن المدة المذكورة بالعرض بناءا على اسبقيه الحجز وخطة الانت…"
click at [222, 522] on use at bounding box center [220, 522] width 12 height 12
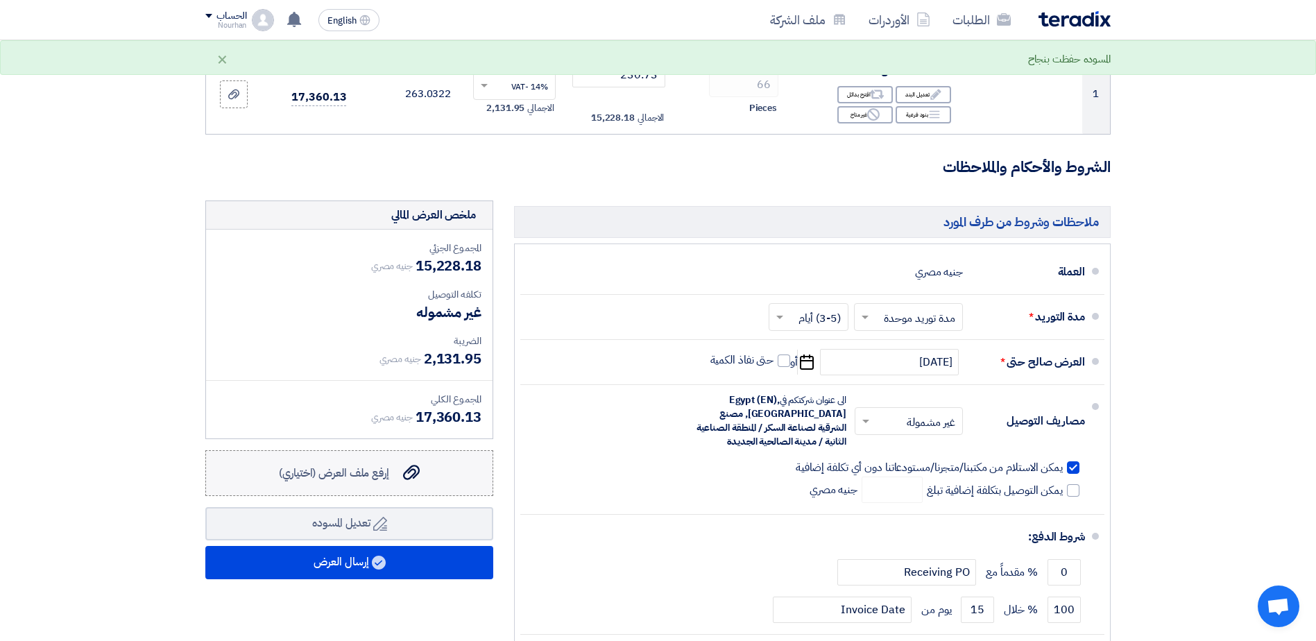
click at [341, 475] on span "إرفع ملف العرض (اختياري)" at bounding box center [334, 473] width 110 height 17
click at [0, 0] on input "إرفع ملف العرض (اختياري) إرفع ملف العرض (اختياري)" at bounding box center [0, 0] width 0 height 0
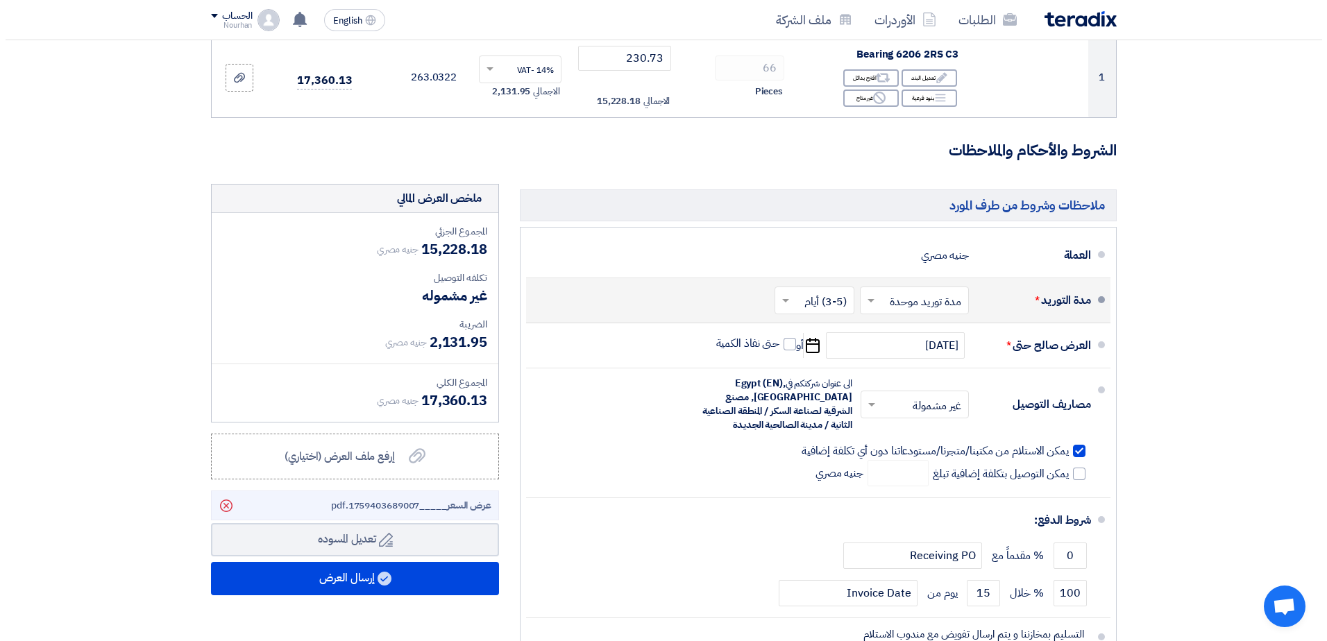
scroll to position [347, 0]
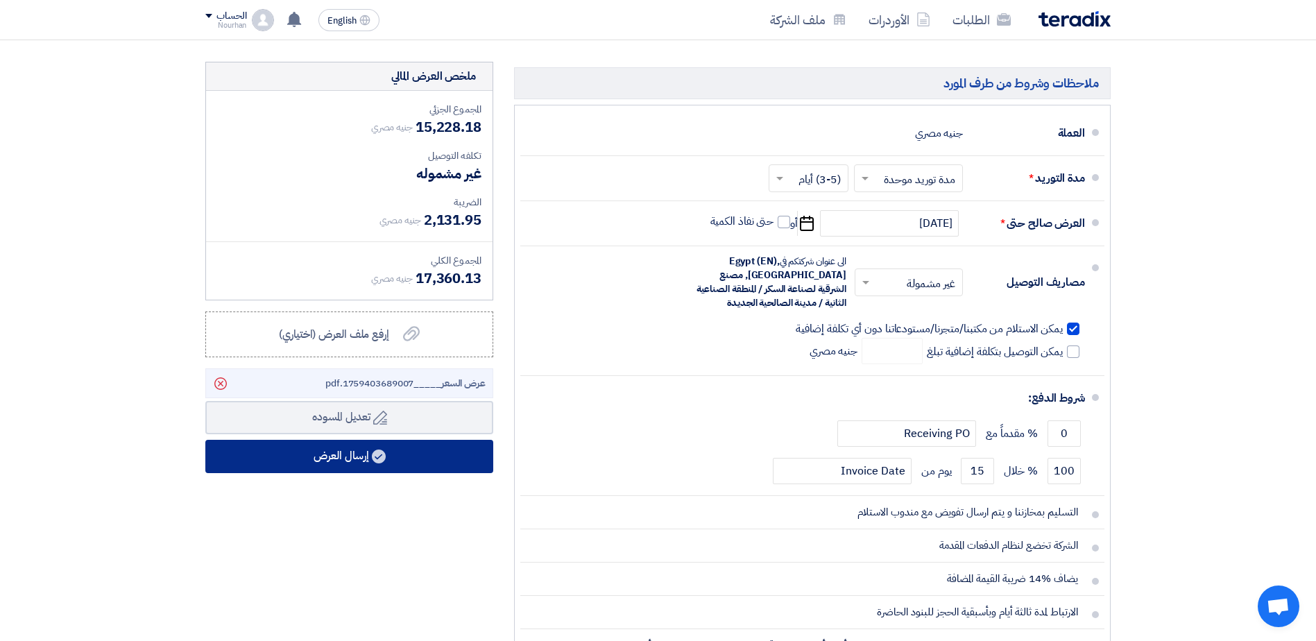
click at [422, 458] on button "إرسال العرض" at bounding box center [349, 456] width 288 height 33
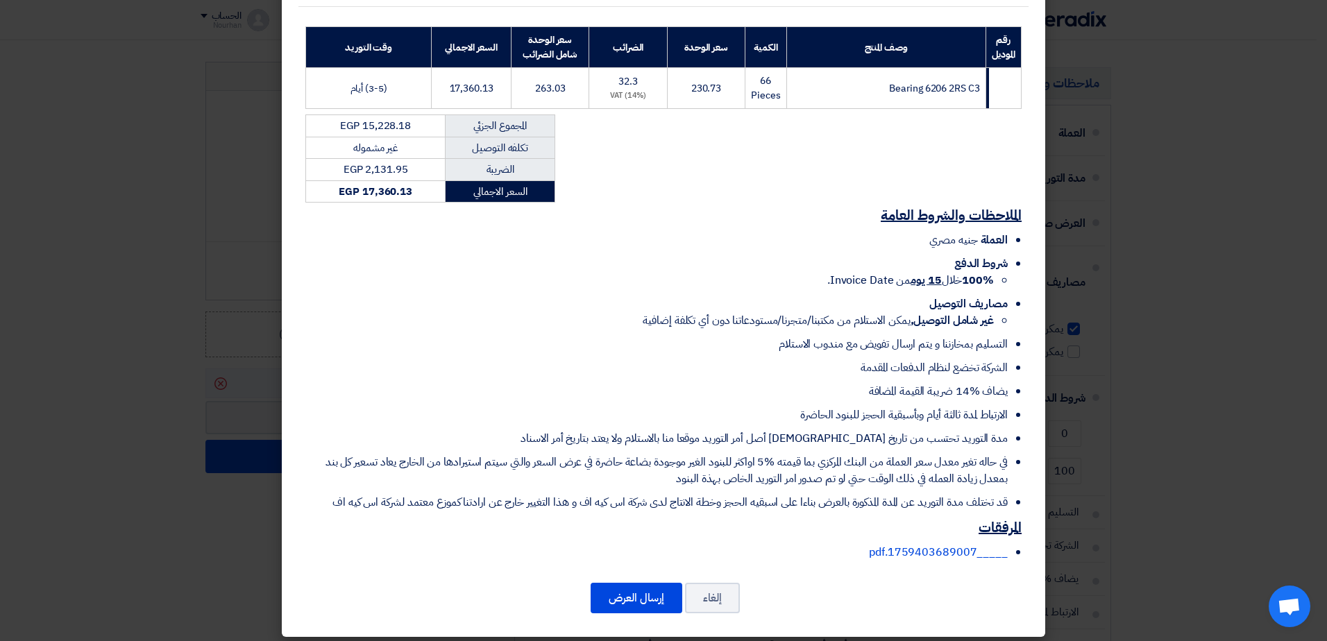
scroll to position [216, 0]
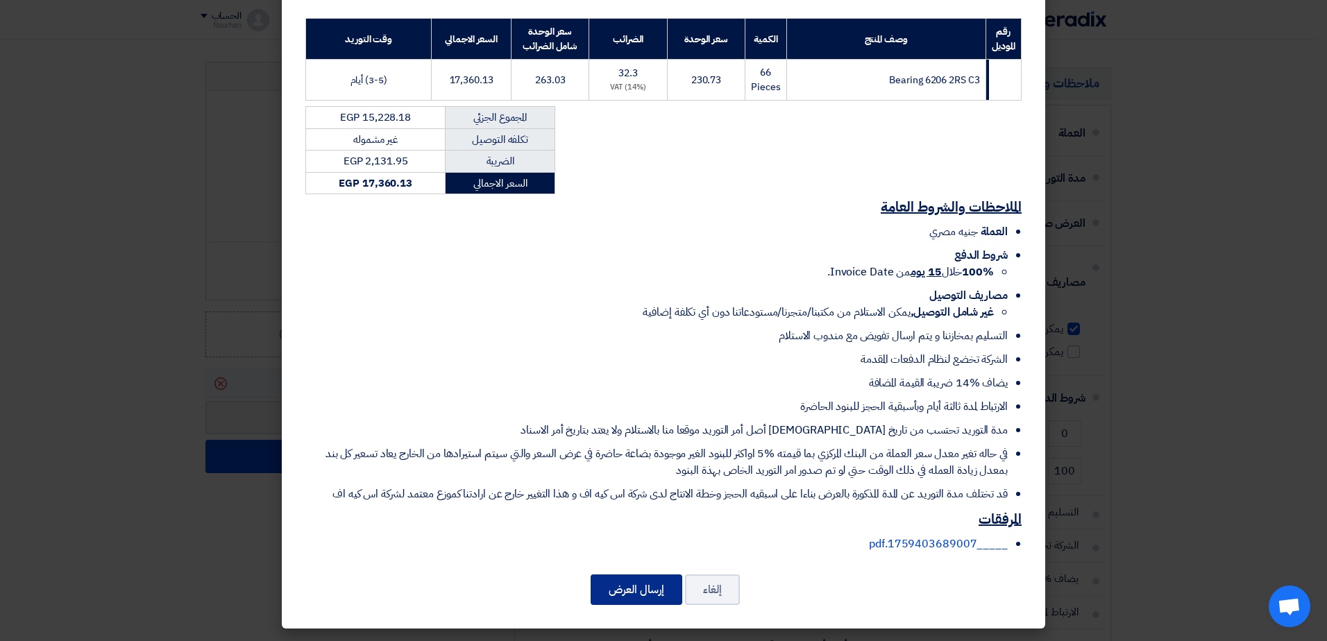
click at [651, 593] on button "إرسال العرض" at bounding box center [636, 589] width 92 height 31
